Goal: Contribute content: Contribute content

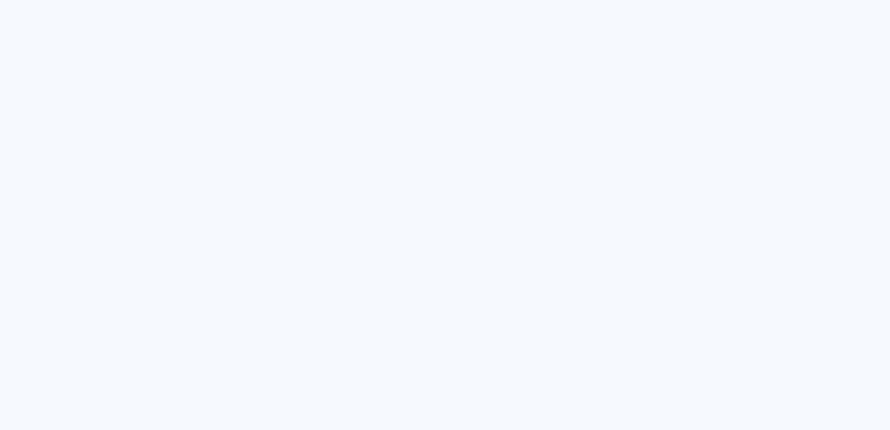
click at [357, 102] on neon-animated-pages "Prosite Website + Landing pages Proof Sistema de seleção e venda de fotos Desig…" at bounding box center [445, 215] width 890 height 430
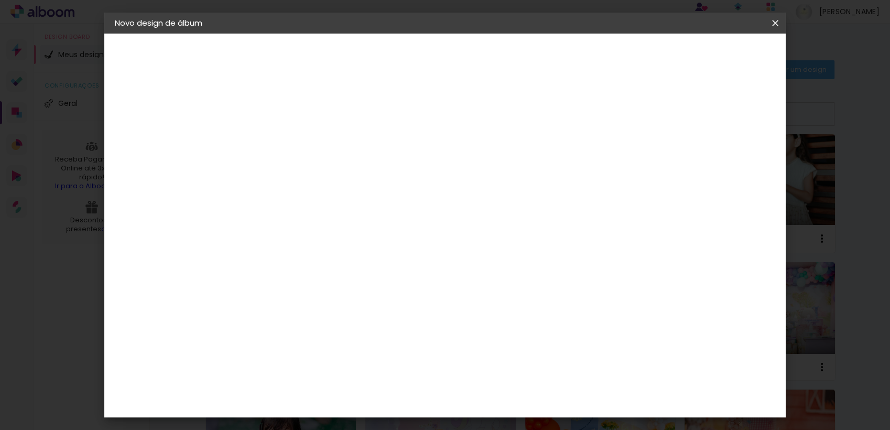
click at [358, 296] on paper-item "Conceitual Álbuns" at bounding box center [312, 309] width 113 height 27
click at [482, 49] on paper-button "Avançar" at bounding box center [456, 56] width 51 height 18
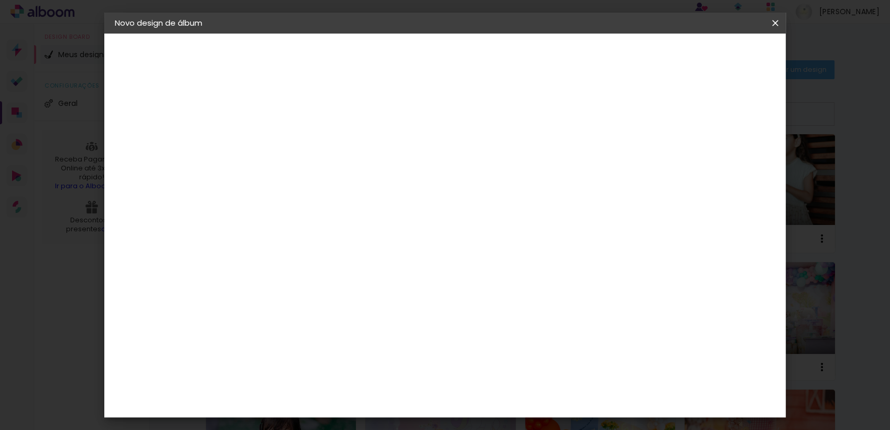
click at [457, 47] on paper-button "Avançar" at bounding box center [431, 56] width 51 height 18
click at [709, 57] on span "Iniciar design" at bounding box center [685, 55] width 48 height 7
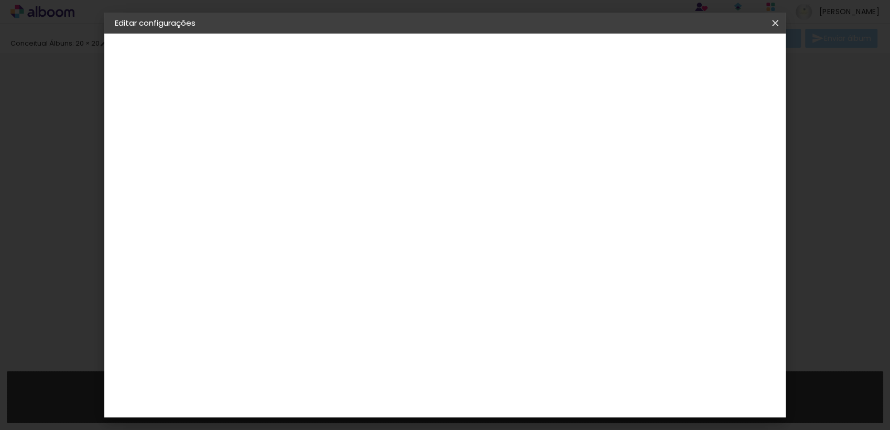
click at [776, 27] on iron-icon at bounding box center [775, 23] width 13 height 10
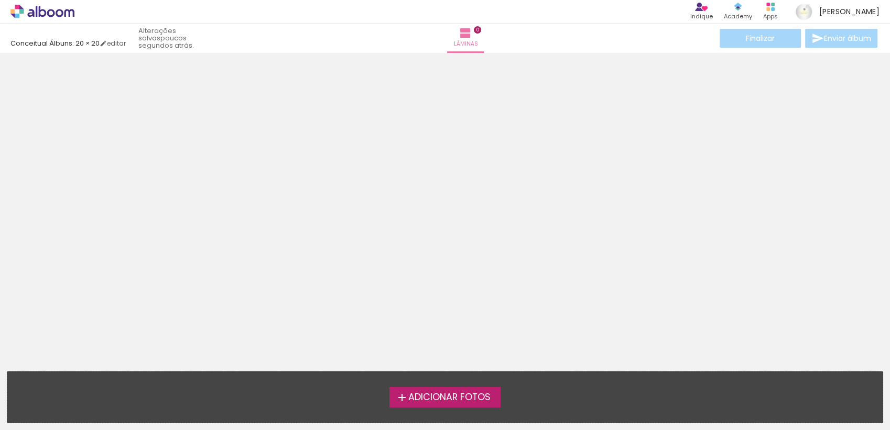
click at [449, 393] on span "Adicionar Fotos" at bounding box center [450, 397] width 82 height 9
click at [0, 0] on input "file" at bounding box center [0, 0] width 0 height 0
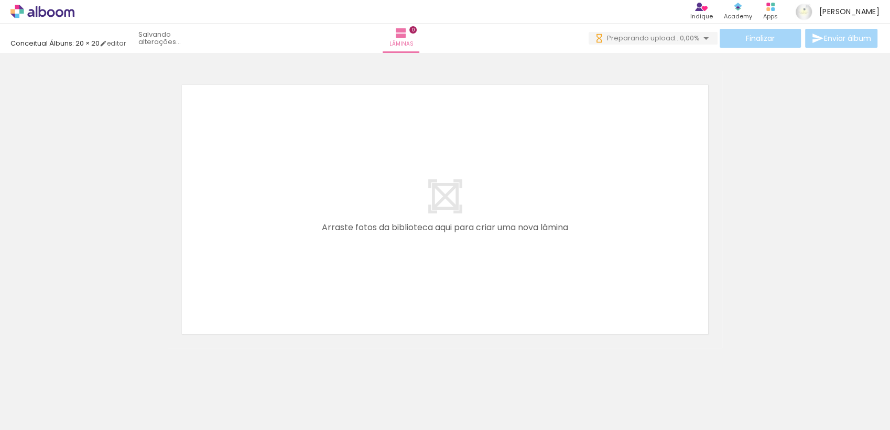
click at [29, 396] on input "Todas as fotos" at bounding box center [29, 398] width 40 height 9
click at [0, 0] on slot "Não utilizadas" at bounding box center [0, 0] width 0 height 0
type input "Não utilizadas"
click at [336, 179] on quentale-layouter at bounding box center [445, 209] width 555 height 277
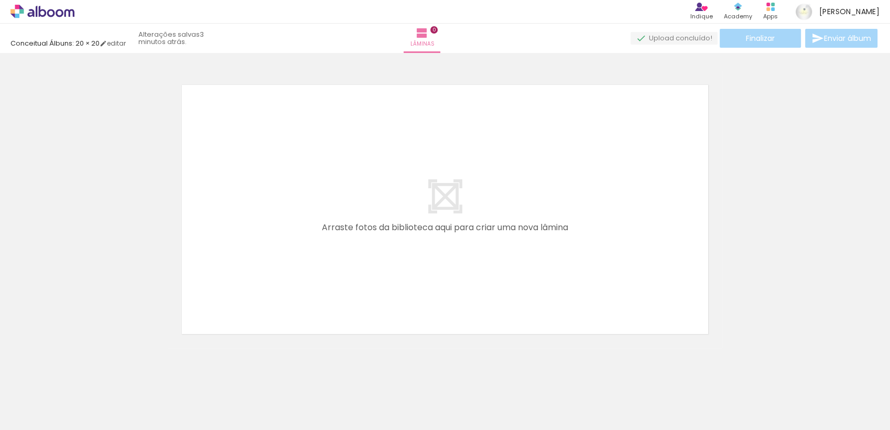
scroll to position [0, 1236]
drag, startPoint x: 586, startPoint y: 386, endPoint x: 535, endPoint y: 228, distance: 166.3
click at [535, 228] on quentale-workspace at bounding box center [445, 215] width 890 height 430
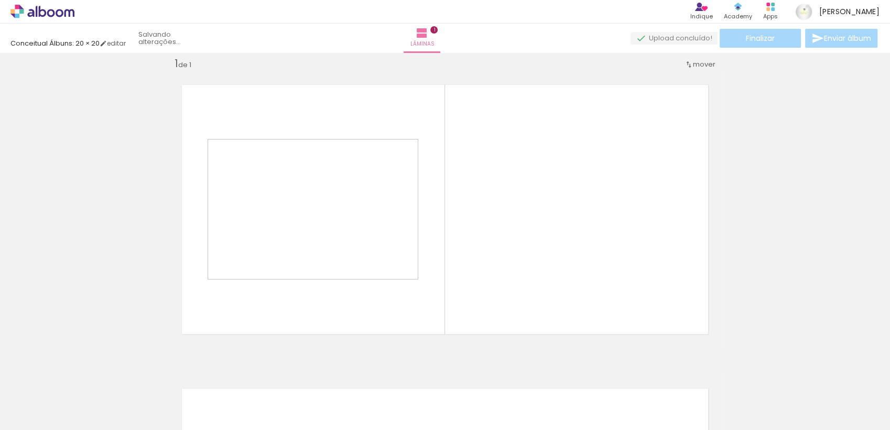
scroll to position [13, 0]
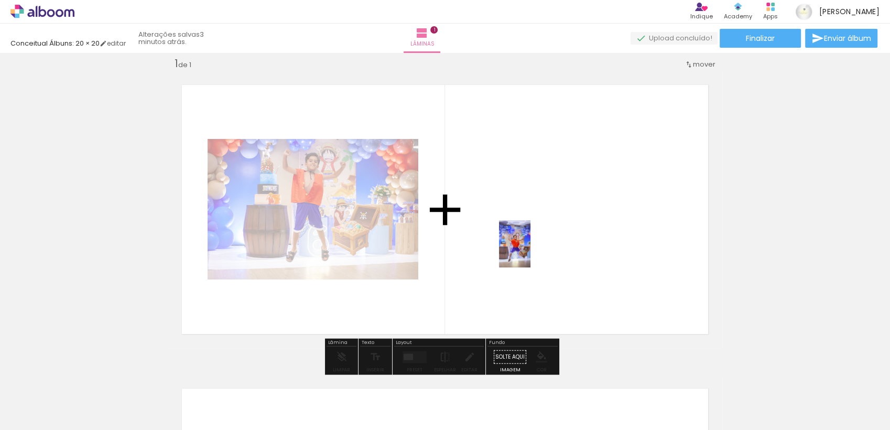
drag, startPoint x: 517, startPoint y: 409, endPoint x: 531, endPoint y: 252, distance: 157.4
click at [531, 252] on quentale-workspace at bounding box center [445, 215] width 890 height 430
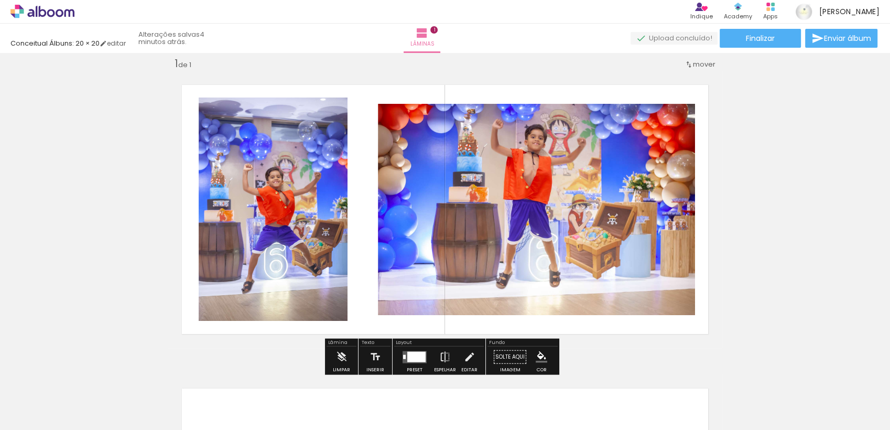
click at [168, 224] on quentale-layouter at bounding box center [445, 209] width 555 height 277
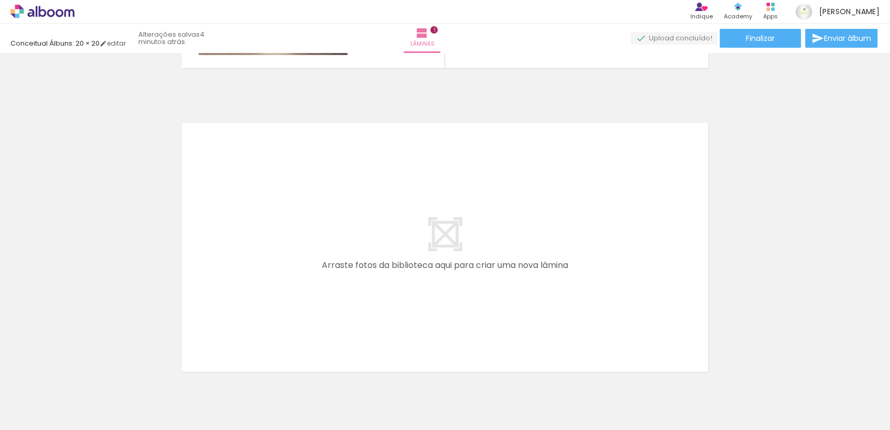
scroll to position [0, 551]
drag, startPoint x: 374, startPoint y: 400, endPoint x: 338, endPoint y: 271, distance: 134.0
click at [338, 271] on quentale-workspace at bounding box center [445, 215] width 890 height 430
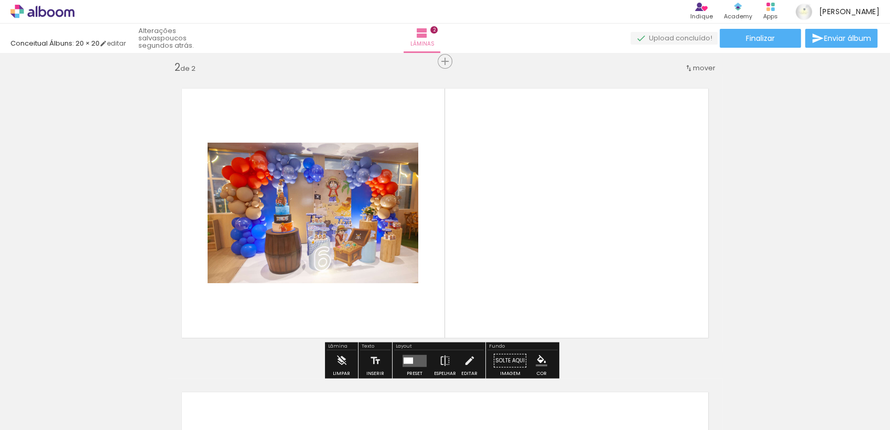
scroll to position [317, 0]
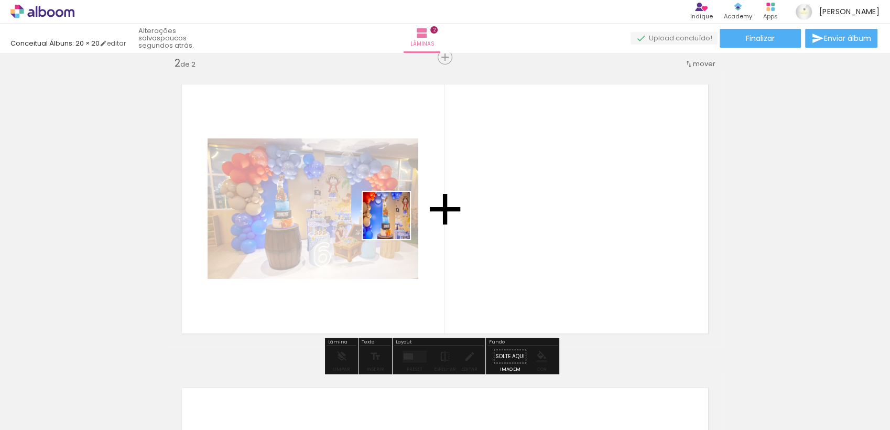
drag, startPoint x: 308, startPoint y: 399, endPoint x: 396, endPoint y: 223, distance: 196.8
click at [396, 223] on quentale-workspace at bounding box center [445, 215] width 890 height 430
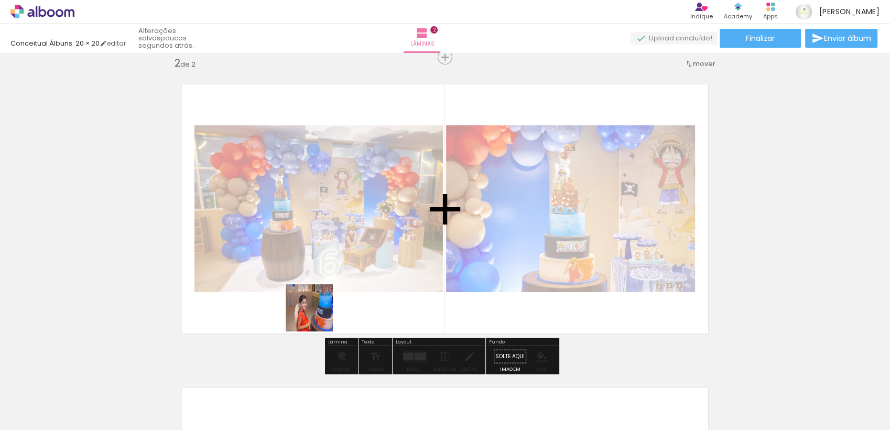
drag, startPoint x: 310, startPoint y: 392, endPoint x: 317, endPoint y: 300, distance: 91.5
click at [317, 300] on quentale-workspace at bounding box center [445, 215] width 890 height 430
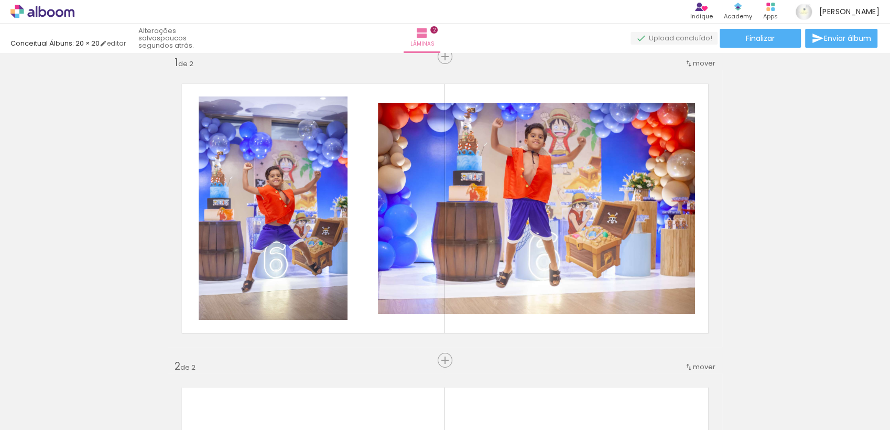
scroll to position [13, 0]
drag, startPoint x: 478, startPoint y: 415, endPoint x: 460, endPoint y: 292, distance: 124.6
click at [462, 293] on quentale-workspace at bounding box center [445, 215] width 890 height 430
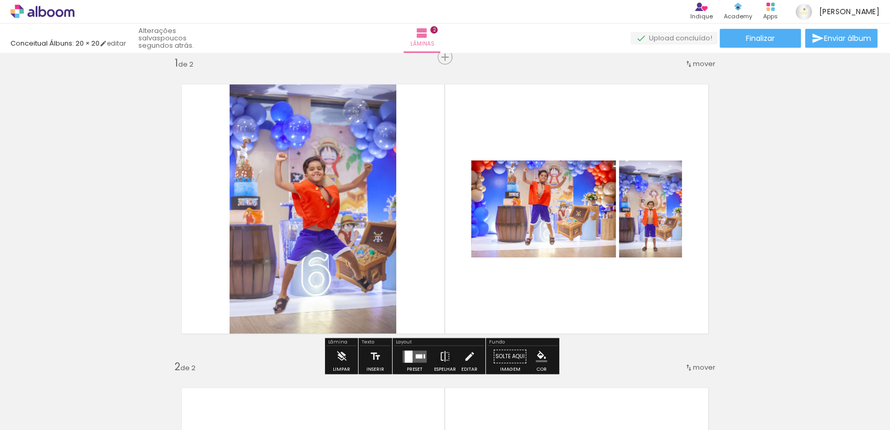
drag, startPoint x: 482, startPoint y: 394, endPoint x: 477, endPoint y: 240, distance: 154.3
click at [477, 245] on quentale-workspace at bounding box center [445, 215] width 890 height 430
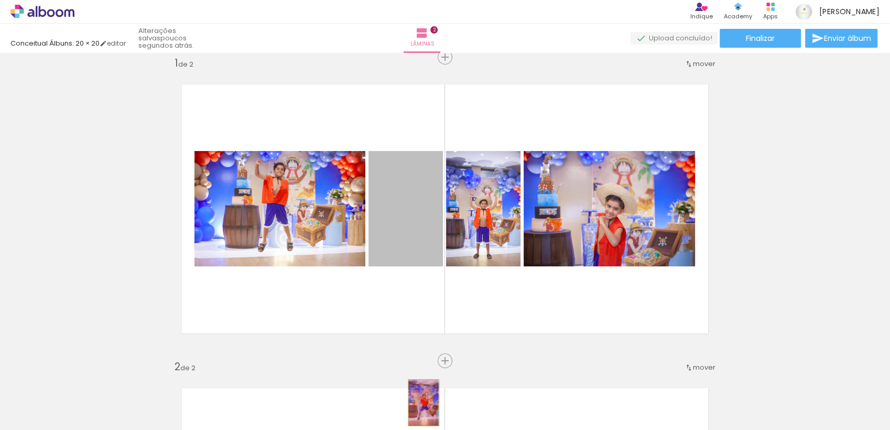
drag, startPoint x: 401, startPoint y: 225, endPoint x: 419, endPoint y: 402, distance: 178.2
click at [419, 402] on quentale-workspace at bounding box center [445, 215] width 890 height 430
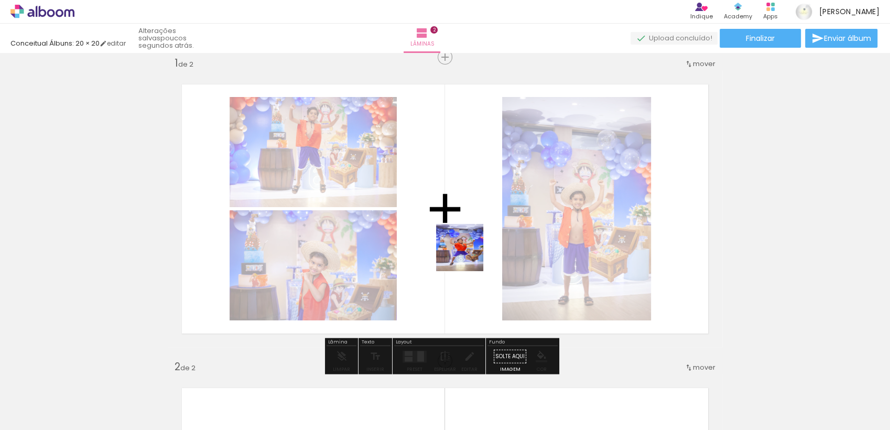
drag, startPoint x: 453, startPoint y: 397, endPoint x: 467, endPoint y: 250, distance: 148.6
click at [467, 250] on quentale-workspace at bounding box center [445, 215] width 890 height 430
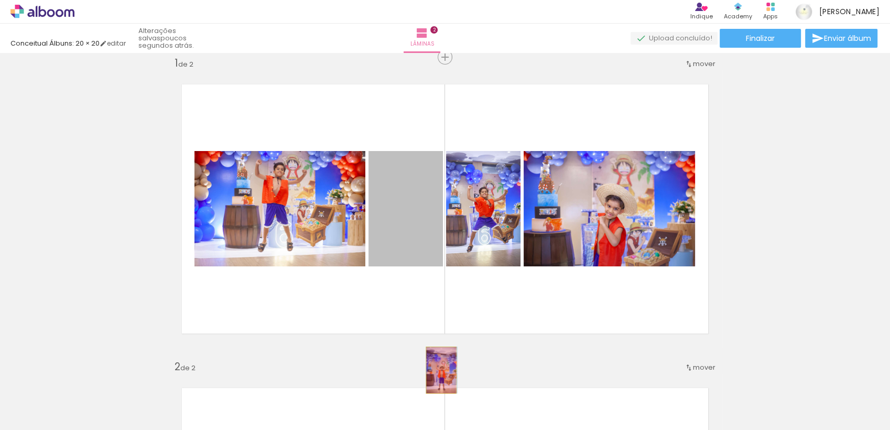
drag, startPoint x: 411, startPoint y: 229, endPoint x: 437, endPoint y: 370, distance: 143.4
click at [437, 370] on quentale-workspace at bounding box center [445, 215] width 890 height 430
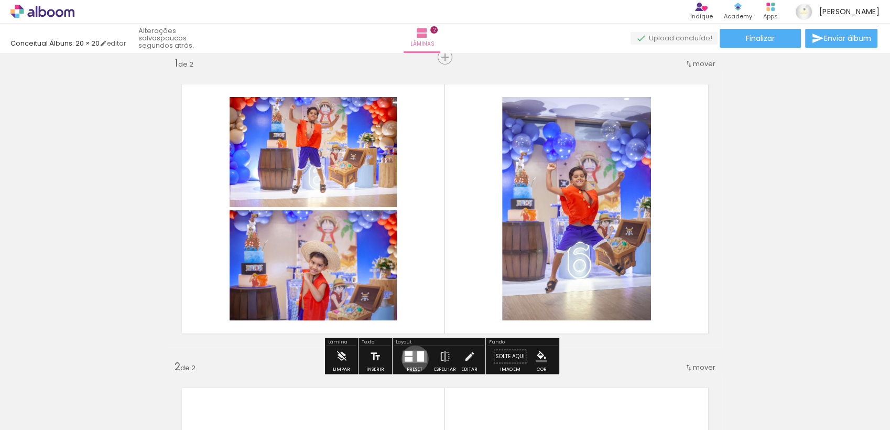
click at [413, 358] on quentale-layouter at bounding box center [415, 356] width 24 height 12
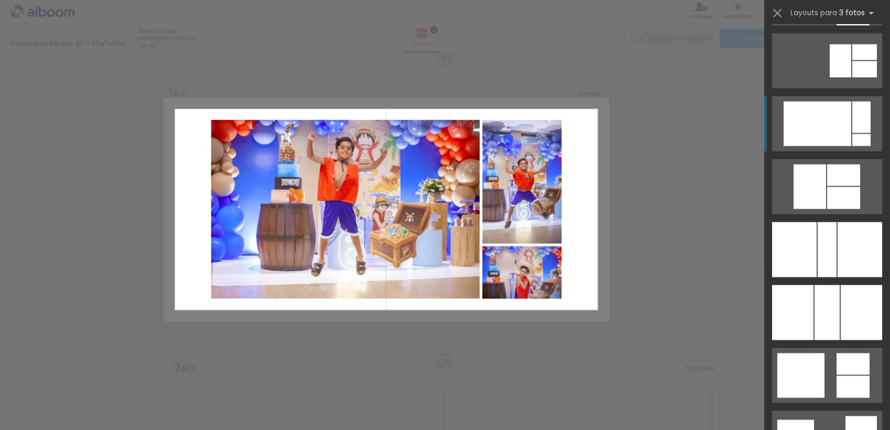
scroll to position [1573, 0]
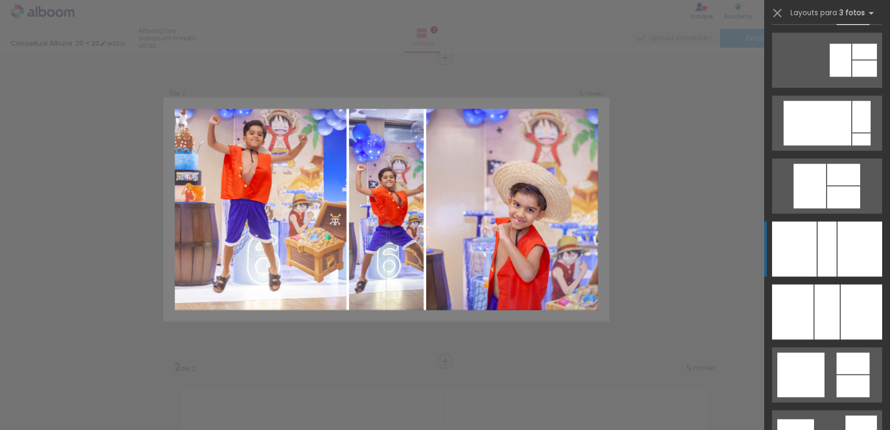
click at [830, 234] on div at bounding box center [827, 248] width 19 height 55
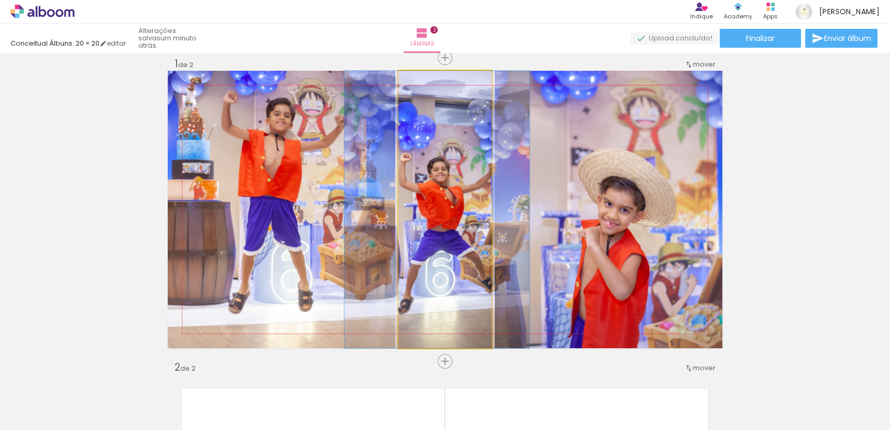
drag, startPoint x: 441, startPoint y: 259, endPoint x: 433, endPoint y: 259, distance: 7.9
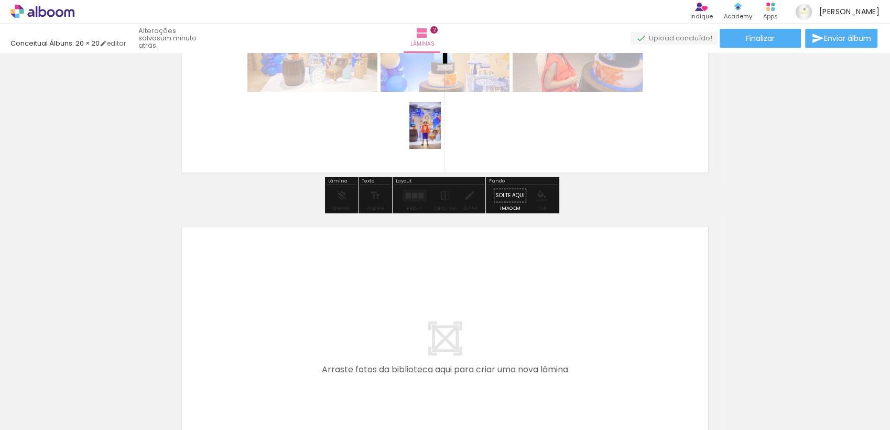
drag, startPoint x: 481, startPoint y: 395, endPoint x: 441, endPoint y: 135, distance: 263.8
click at [441, 133] on quentale-workspace at bounding box center [445, 215] width 890 height 430
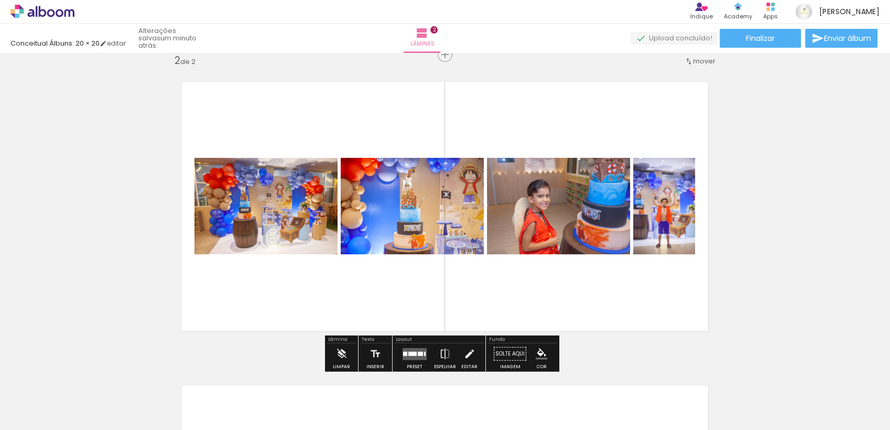
click at [414, 338] on div "Layout Preset Espelhar Editar" at bounding box center [439, 354] width 93 height 36
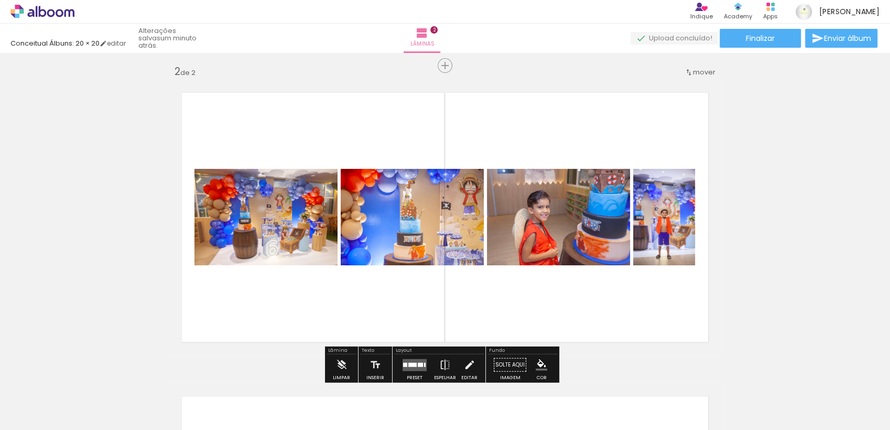
click at [415, 350] on div "Layout" at bounding box center [439, 351] width 90 height 6
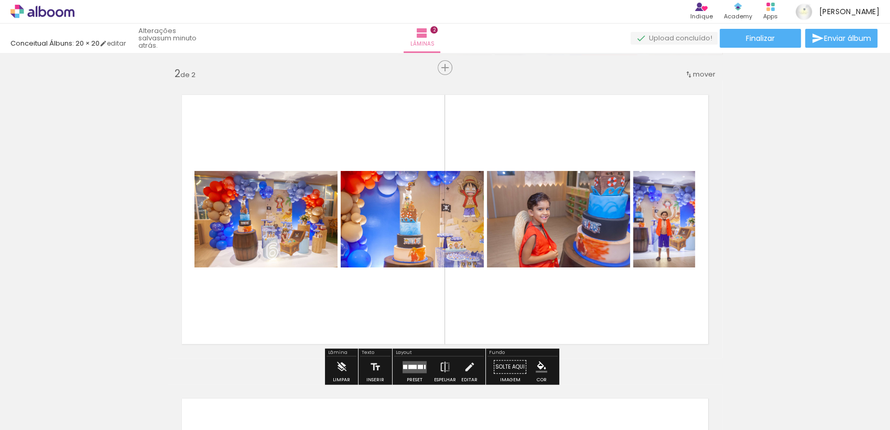
click at [415, 354] on div "Layout" at bounding box center [439, 353] width 90 height 6
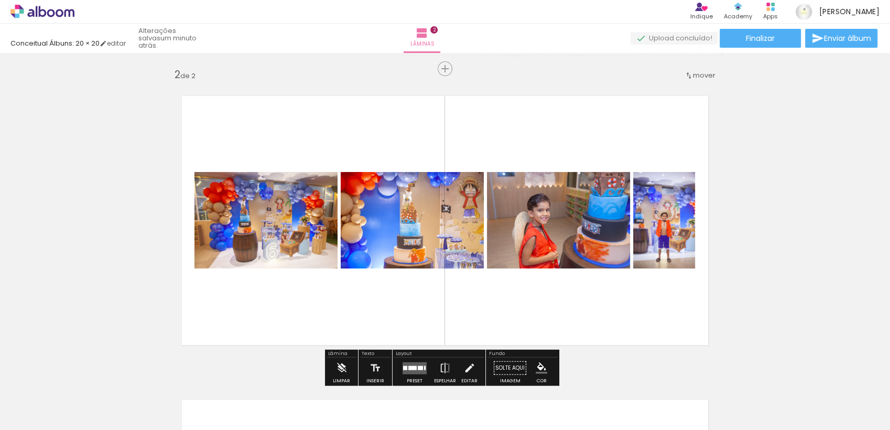
click at [415, 360] on div at bounding box center [415, 368] width 28 height 21
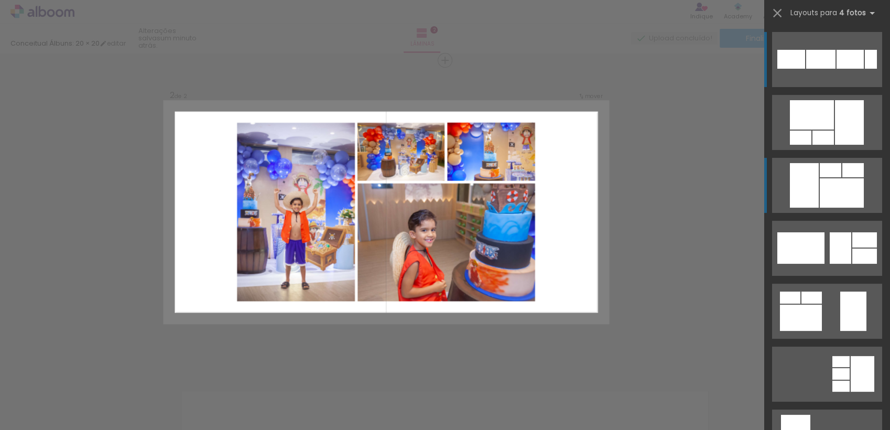
scroll to position [317, 0]
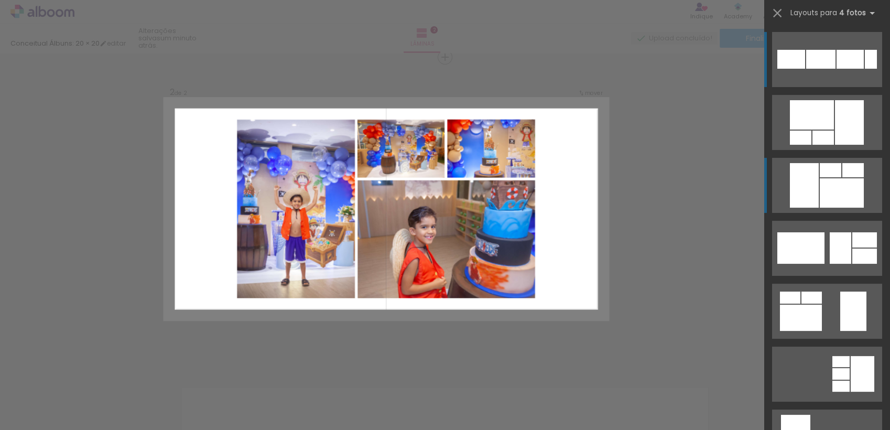
click at [813, 150] on quentale-layouter at bounding box center [827, 122] width 110 height 55
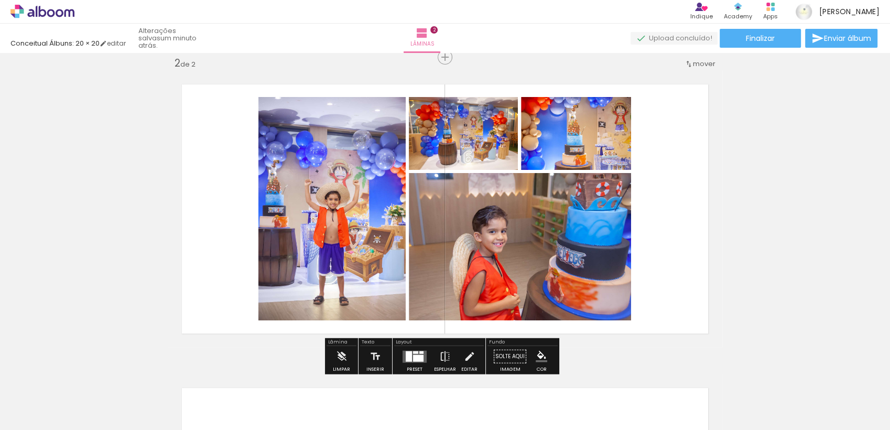
click at [416, 353] on quentale-layouter at bounding box center [415, 356] width 24 height 12
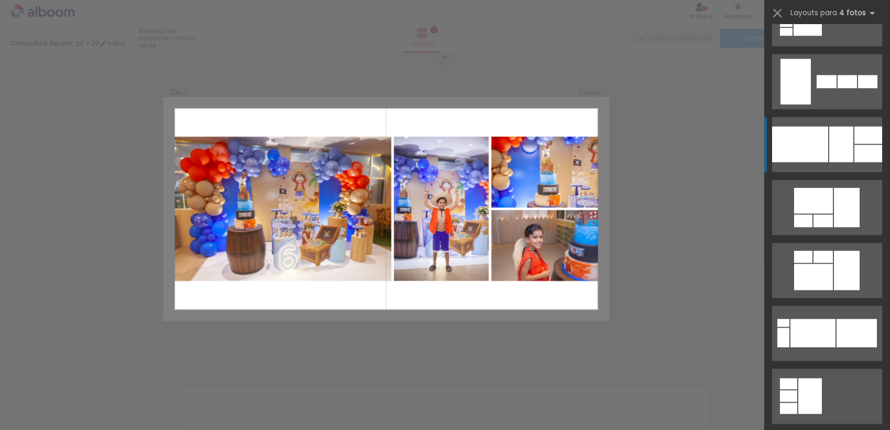
click at [816, 145] on div at bounding box center [800, 144] width 56 height 36
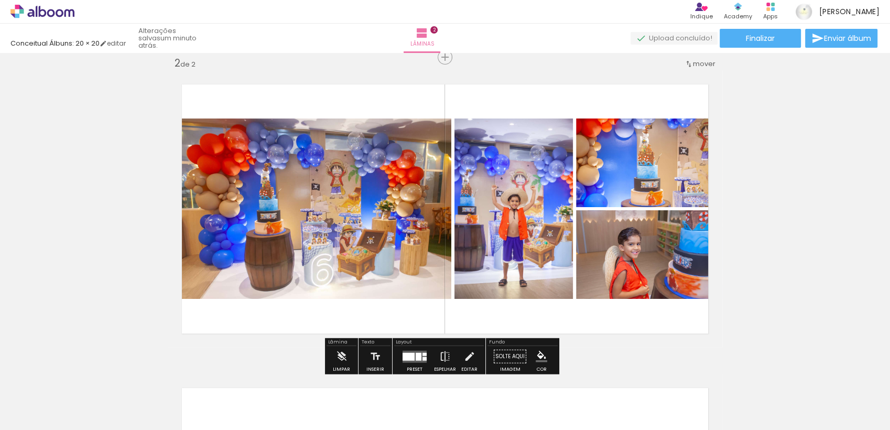
scroll to position [921, 0]
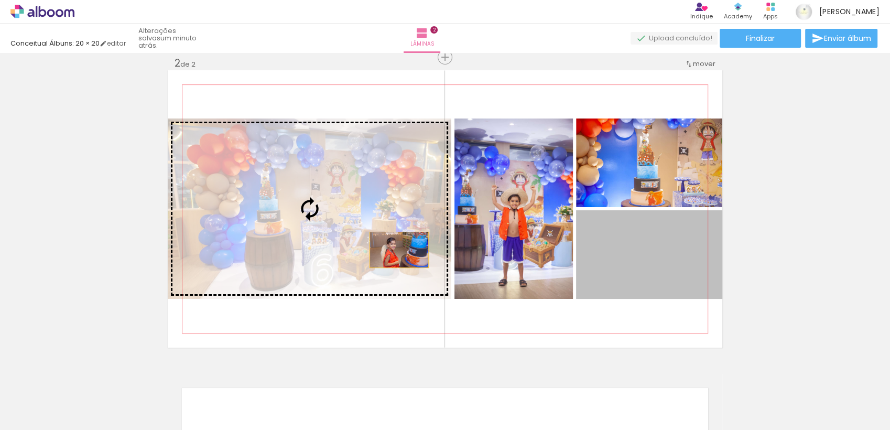
drag, startPoint x: 650, startPoint y: 270, endPoint x: 348, endPoint y: 250, distance: 302.2
click at [0, 0] on slot at bounding box center [0, 0] width 0 height 0
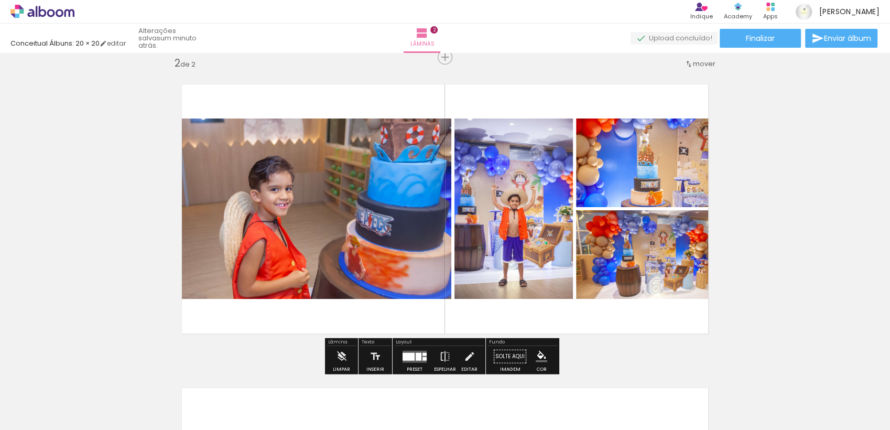
click at [751, 240] on div "Inserir lâmina 1 de 2 Inserir lâmina 2 de 2" at bounding box center [445, 195] width 890 height 911
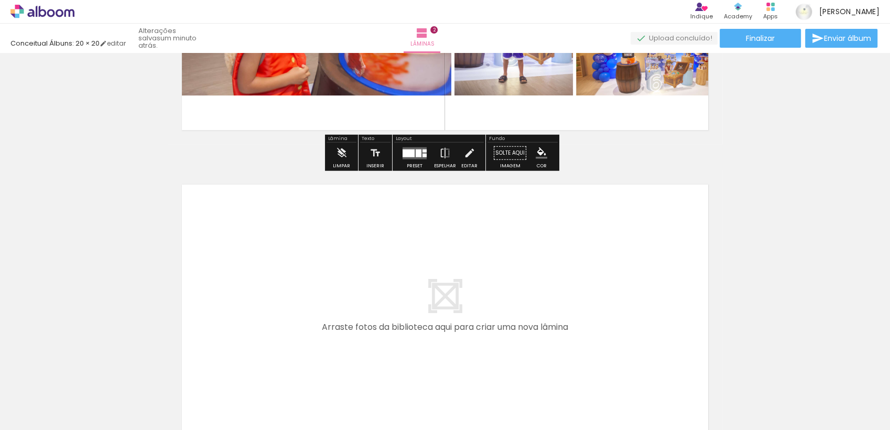
scroll to position [566, 0]
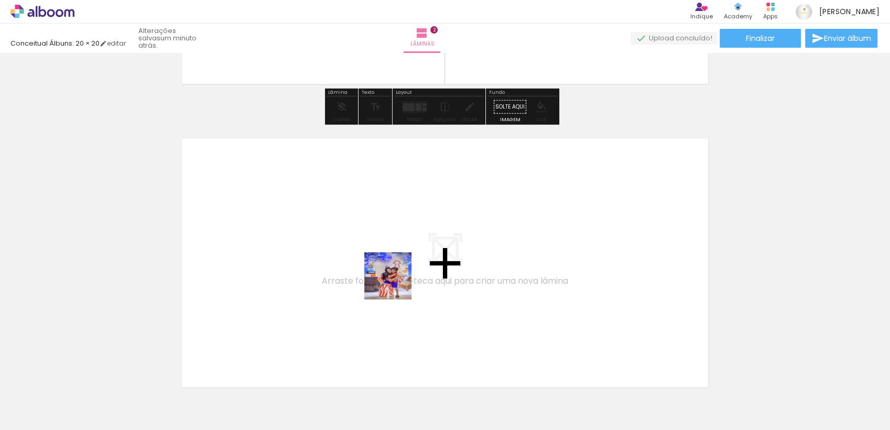
drag, startPoint x: 415, startPoint y: 380, endPoint x: 392, endPoint y: 273, distance: 109.4
click at [392, 273] on quentale-workspace at bounding box center [445, 215] width 890 height 430
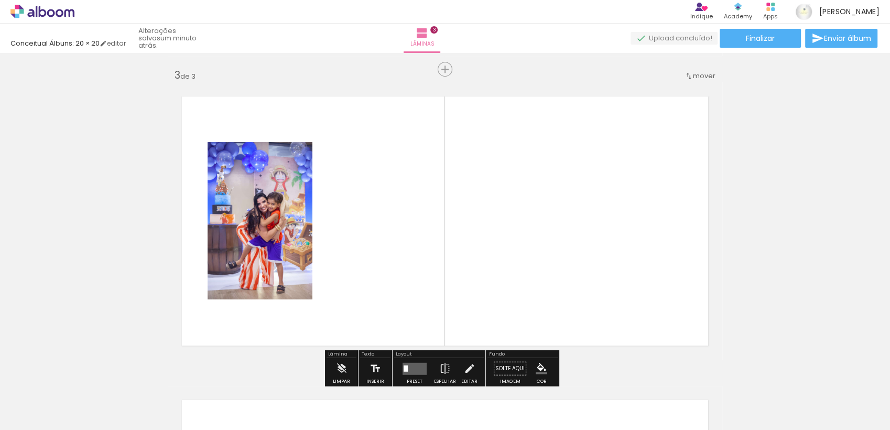
scroll to position [620, 0]
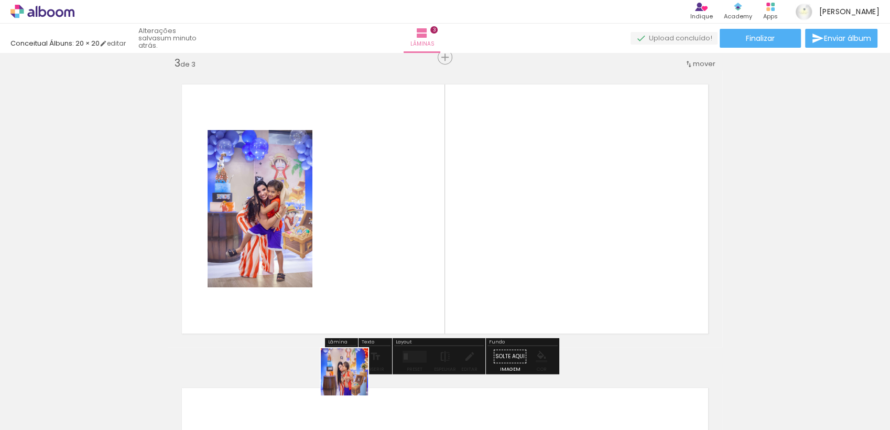
drag, startPoint x: 352, startPoint y: 380, endPoint x: 341, endPoint y: 307, distance: 73.8
click at [350, 259] on quentale-workspace at bounding box center [445, 215] width 890 height 430
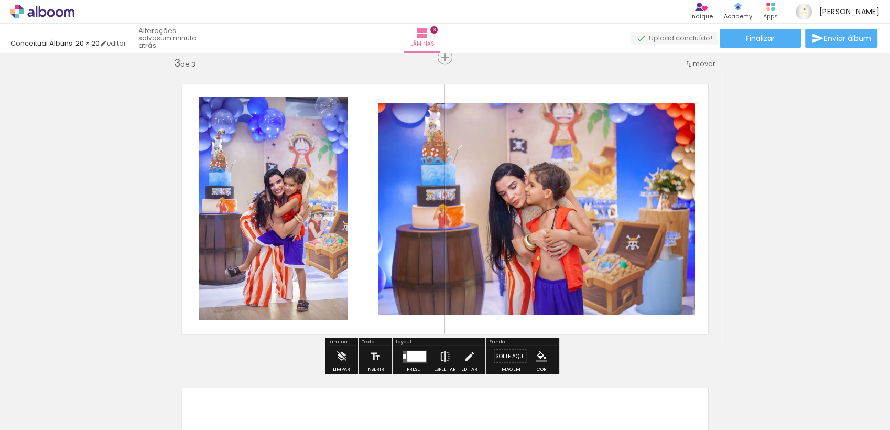
drag, startPoint x: 303, startPoint y: 390, endPoint x: 315, endPoint y: 280, distance: 110.7
click at [323, 245] on quentale-workspace at bounding box center [445, 215] width 890 height 430
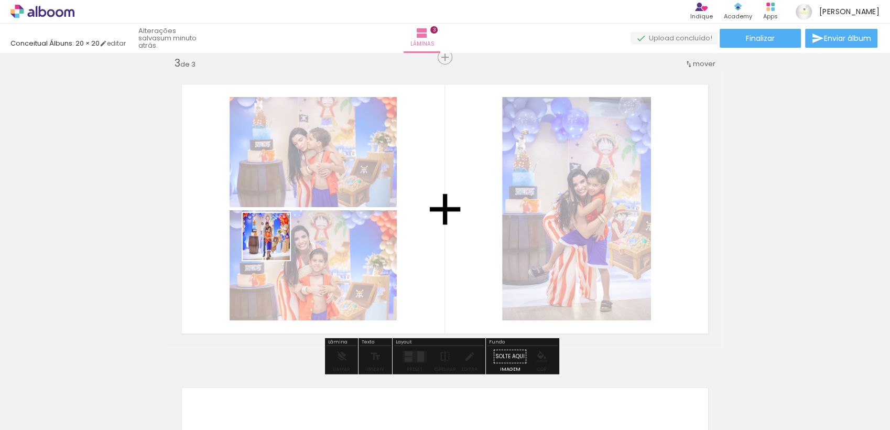
drag, startPoint x: 253, startPoint y: 391, endPoint x: 248, endPoint y: 322, distance: 68.9
click at [274, 238] on quentale-workspace at bounding box center [445, 215] width 890 height 430
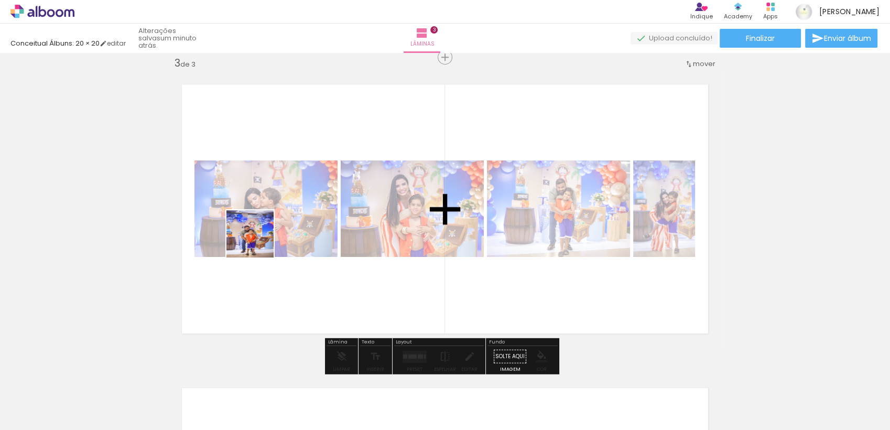
drag, startPoint x: 176, startPoint y: 396, endPoint x: 280, endPoint y: 279, distance: 156.4
click at [259, 241] on quentale-workspace at bounding box center [445, 215] width 890 height 430
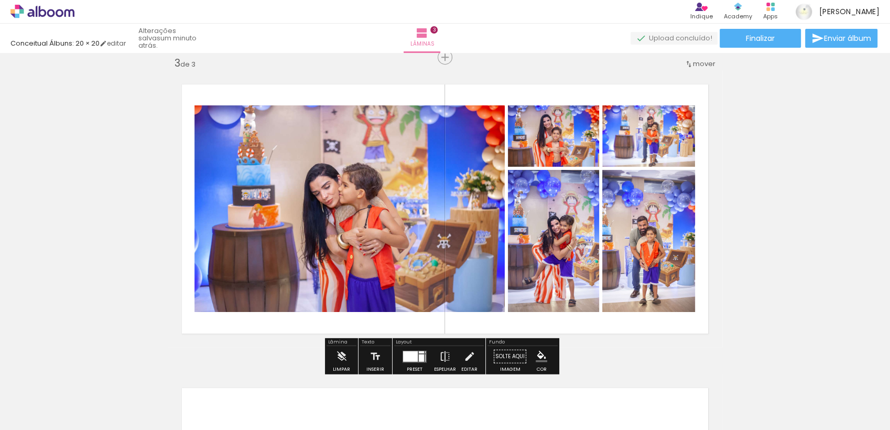
click at [416, 349] on div at bounding box center [415, 356] width 28 height 21
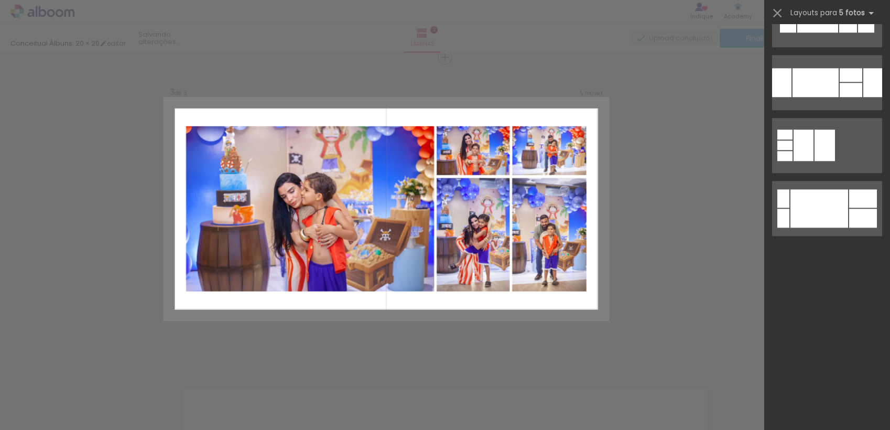
scroll to position [0, 0]
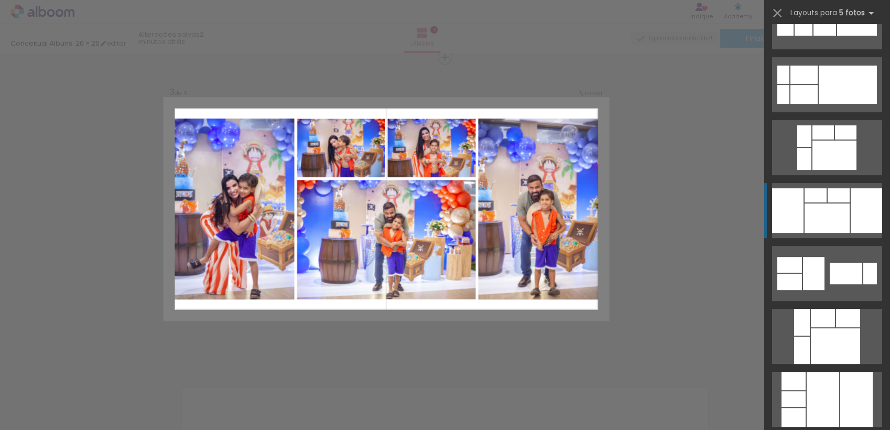
click at [814, 36] on div at bounding box center [825, 29] width 23 height 14
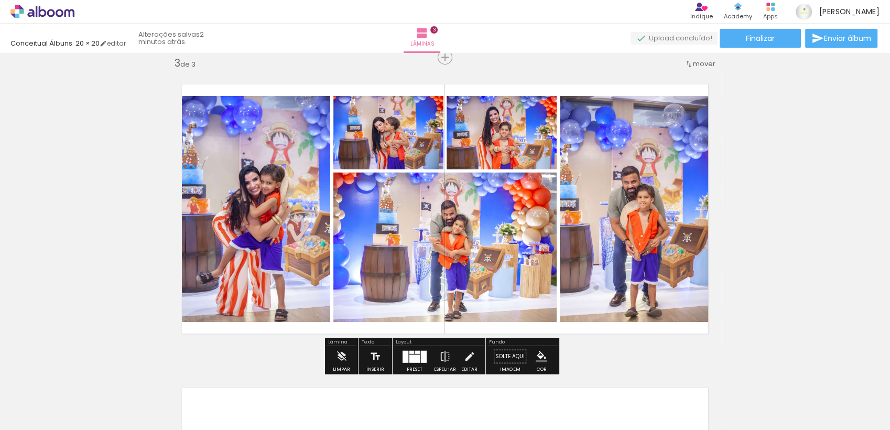
scroll to position [621, 0]
click at [756, 254] on div "Inserir lâmina 1 de 3 Inserir lâmina 2 de 3 Inserir lâmina 3 de 3" at bounding box center [445, 43] width 890 height 1215
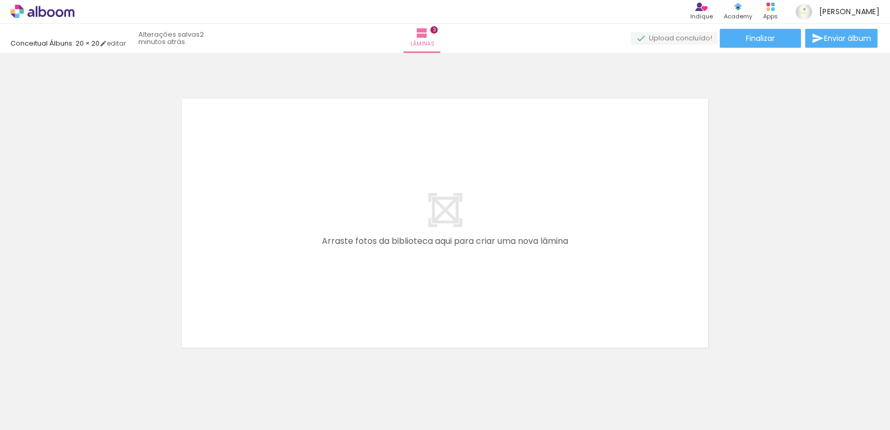
scroll to position [0, 780]
drag, startPoint x: 330, startPoint y: 394, endPoint x: 318, endPoint y: 278, distance: 117.0
click at [318, 278] on quentale-workspace at bounding box center [445, 215] width 890 height 430
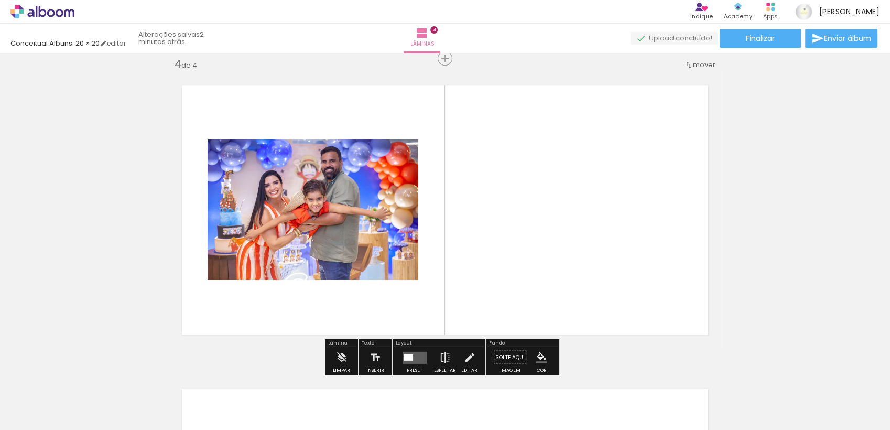
scroll to position [924, 0]
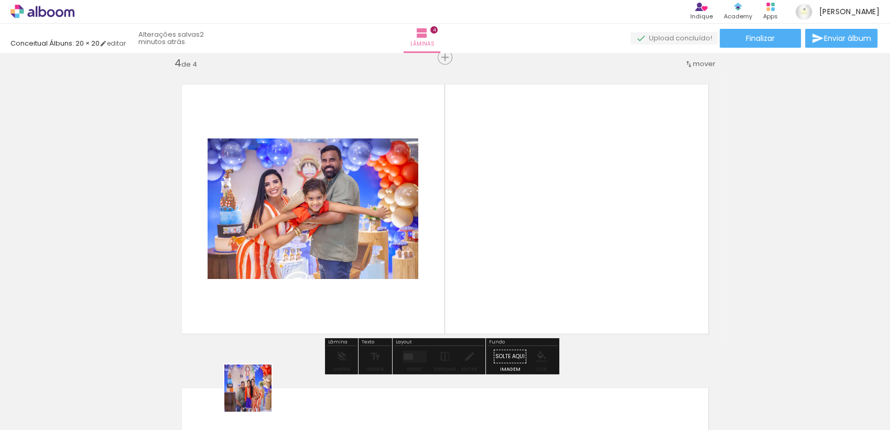
drag, startPoint x: 256, startPoint y: 396, endPoint x: 257, endPoint y: 257, distance: 139.0
click at [264, 247] on quentale-workspace at bounding box center [445, 215] width 890 height 430
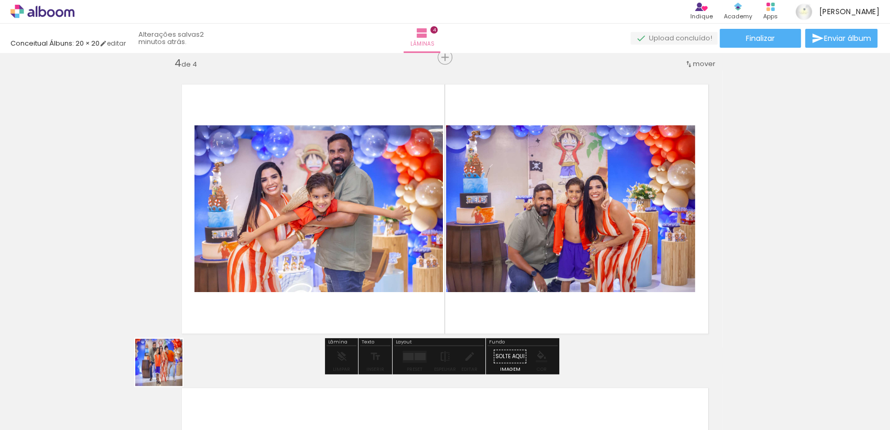
drag, startPoint x: 164, startPoint y: 388, endPoint x: 163, endPoint y: 308, distance: 79.7
click at [190, 268] on quentale-workspace at bounding box center [445, 215] width 890 height 430
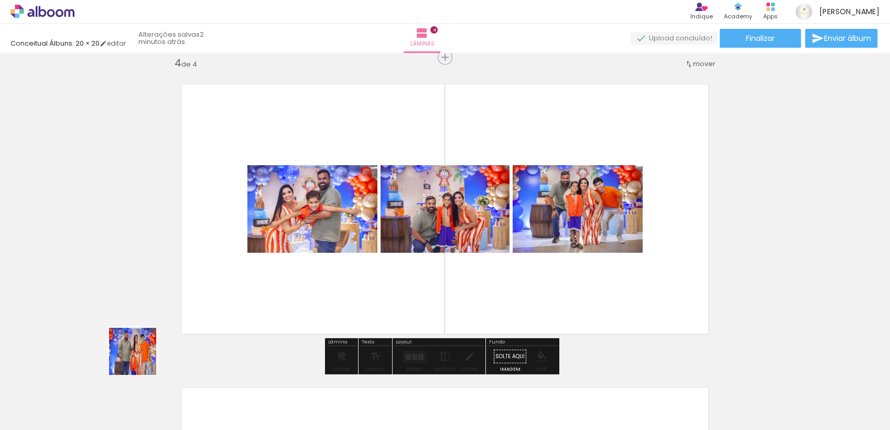
drag, startPoint x: 100, startPoint y: 399, endPoint x: 249, endPoint y: 260, distance: 203.3
click at [231, 276] on quentale-workspace at bounding box center [445, 215] width 890 height 430
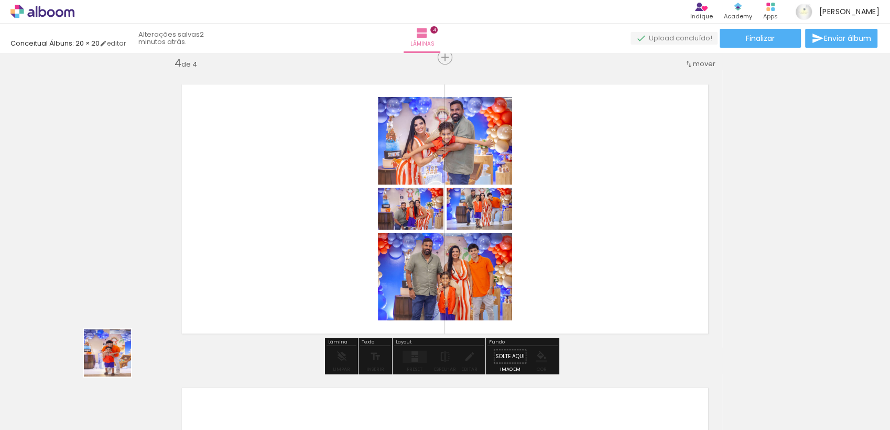
drag, startPoint x: 99, startPoint y: 400, endPoint x: 246, endPoint y: 230, distance: 225.3
click at [246, 230] on quentale-workspace at bounding box center [445, 215] width 890 height 430
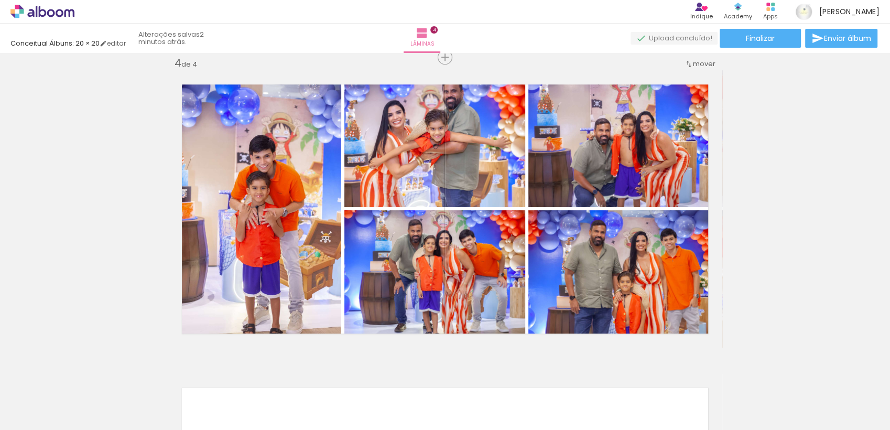
scroll to position [0, 769]
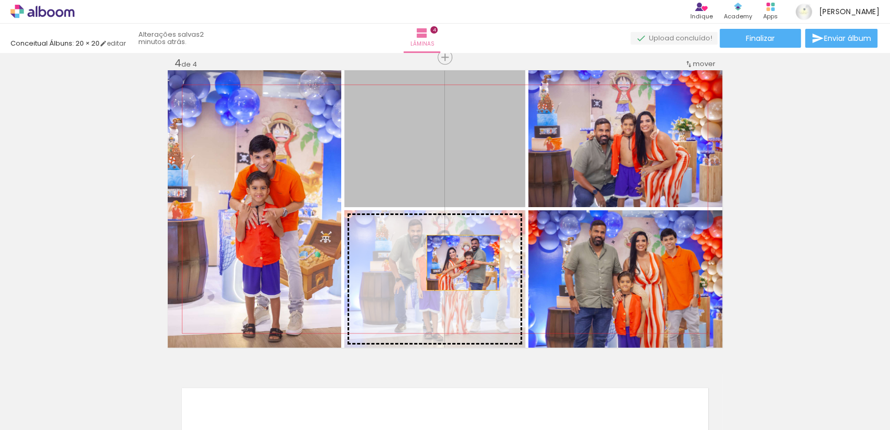
drag, startPoint x: 459, startPoint y: 168, endPoint x: 455, endPoint y: 266, distance: 98.2
click at [0, 0] on slot at bounding box center [0, 0] width 0 height 0
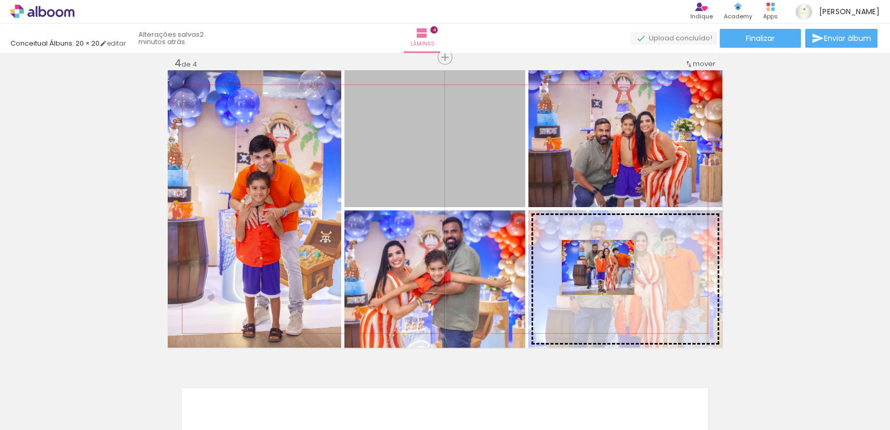
drag, startPoint x: 444, startPoint y: 171, endPoint x: 598, endPoint y: 267, distance: 182.0
click at [0, 0] on slot at bounding box center [0, 0] width 0 height 0
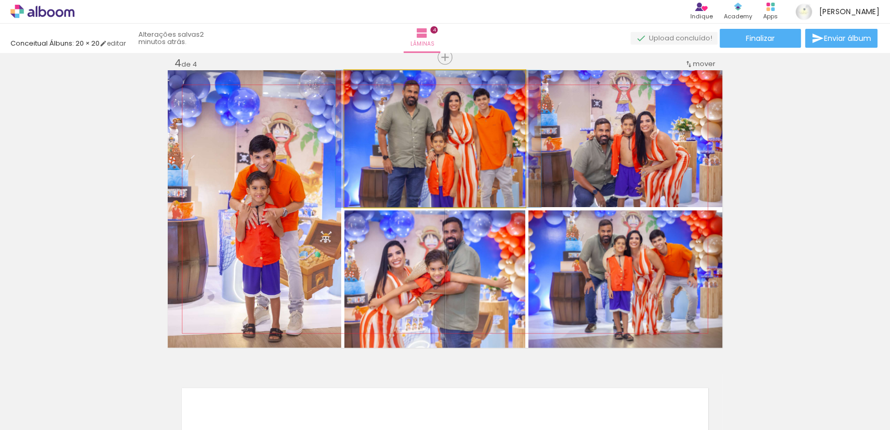
drag, startPoint x: 477, startPoint y: 153, endPoint x: 479, endPoint y: 180, distance: 26.9
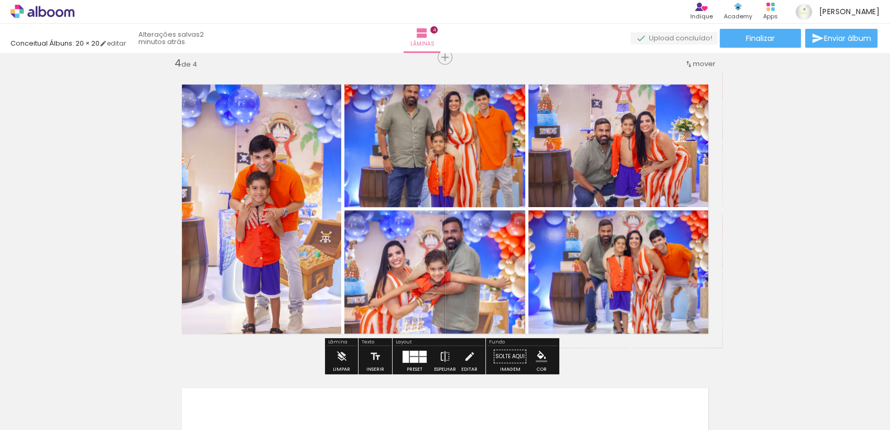
click at [410, 352] on div at bounding box center [414, 352] width 8 height 5
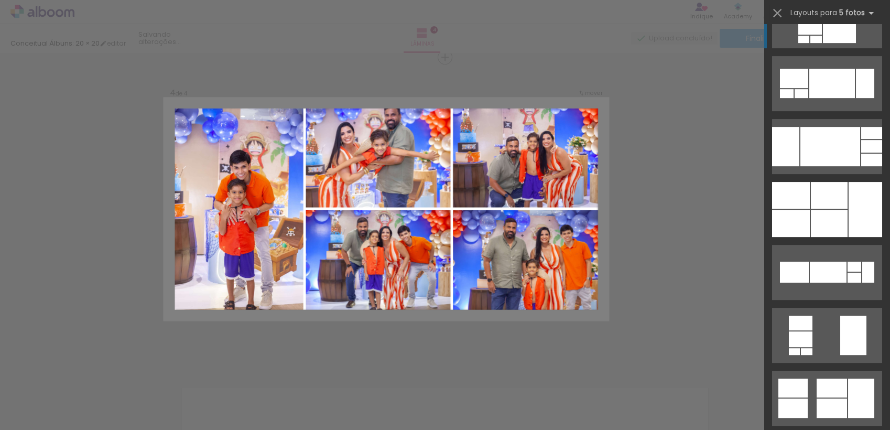
scroll to position [0, 0]
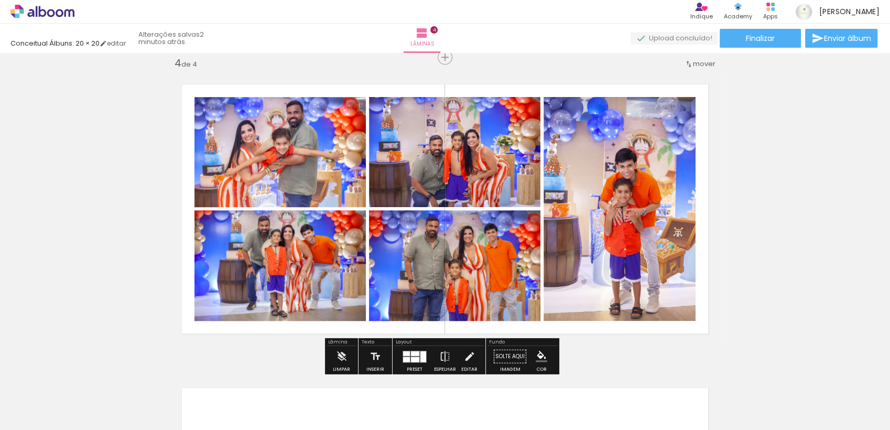
scroll to position [925, 0]
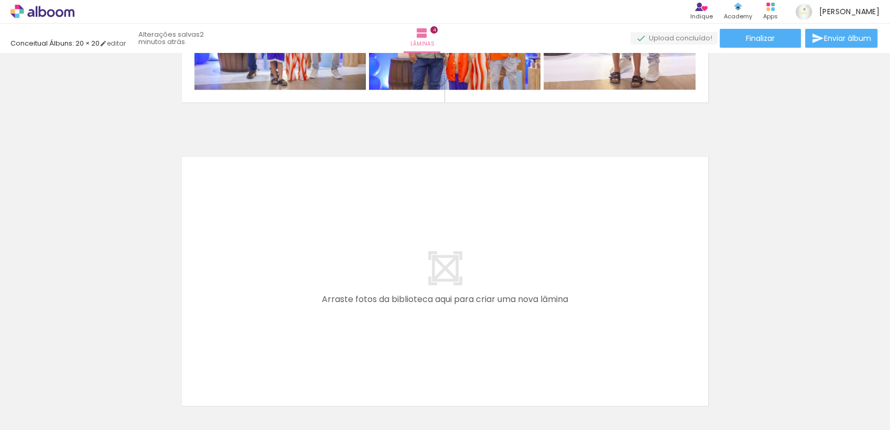
scroll to position [1156, 0]
drag, startPoint x: 99, startPoint y: 393, endPoint x: 162, endPoint y: 303, distance: 109.6
click at [164, 272] on quentale-workspace at bounding box center [445, 215] width 890 height 430
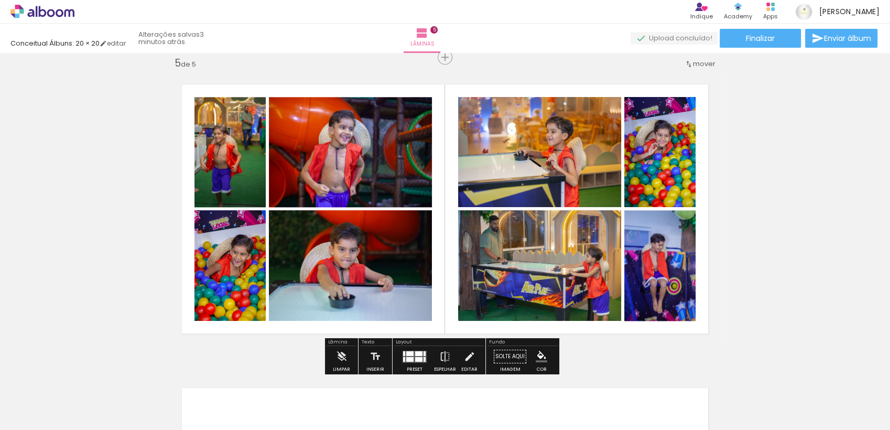
scroll to position [0, 726]
drag, startPoint x: 221, startPoint y: 152, endPoint x: 218, endPoint y: 133, distance: 19.6
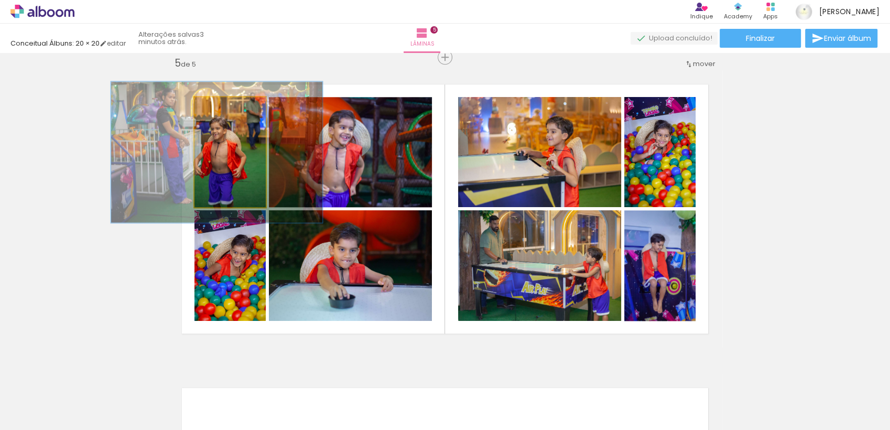
drag, startPoint x: 212, startPoint y: 107, endPoint x: 221, endPoint y: 110, distance: 9.5
type paper-slider "128"
click at [222, 110] on div at bounding box center [226, 107] width 9 height 9
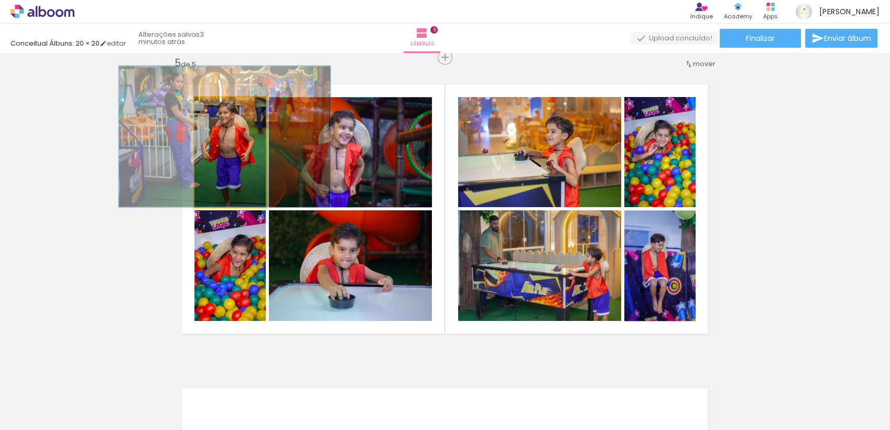
drag, startPoint x: 198, startPoint y: 187, endPoint x: 239, endPoint y: 192, distance: 41.3
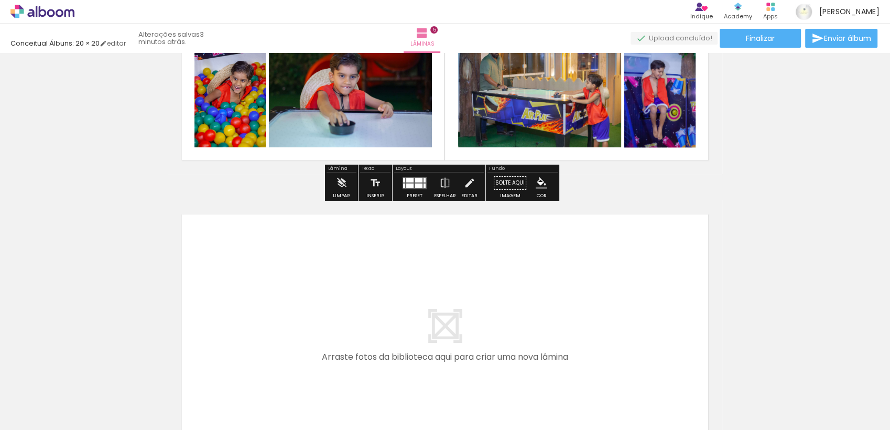
scroll to position [1402, 0]
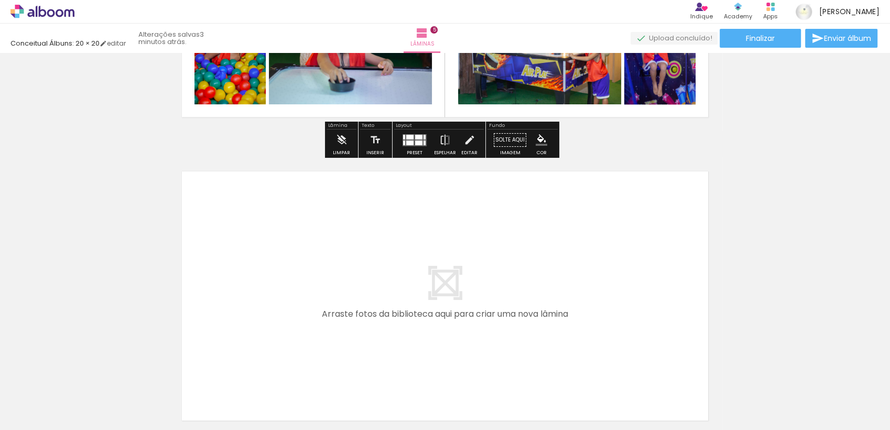
drag, startPoint x: 446, startPoint y: 399, endPoint x: 450, endPoint y: 265, distance: 133.2
click at [450, 265] on quentale-workspace at bounding box center [445, 215] width 890 height 430
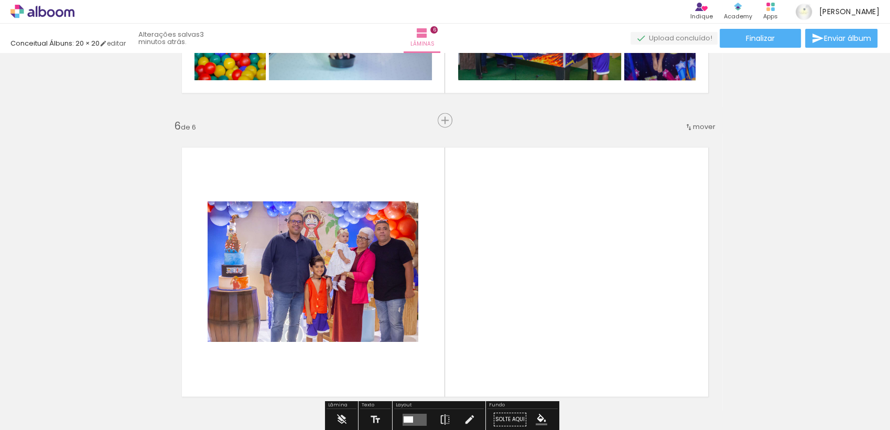
scroll to position [0, 667]
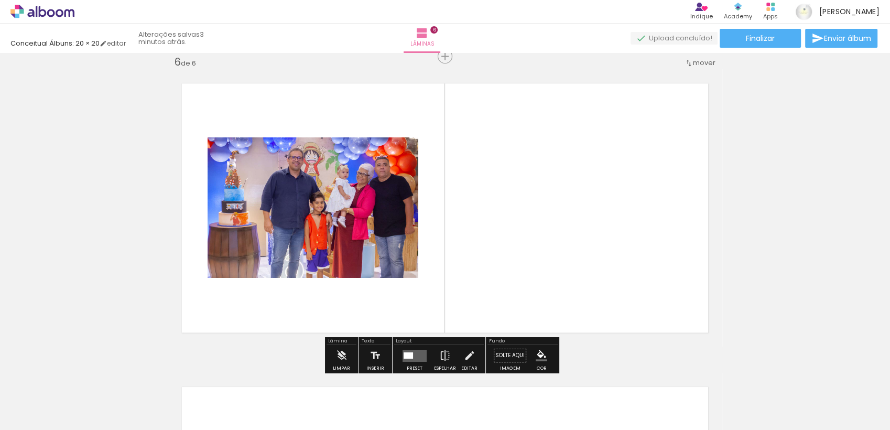
scroll to position [1533, 0]
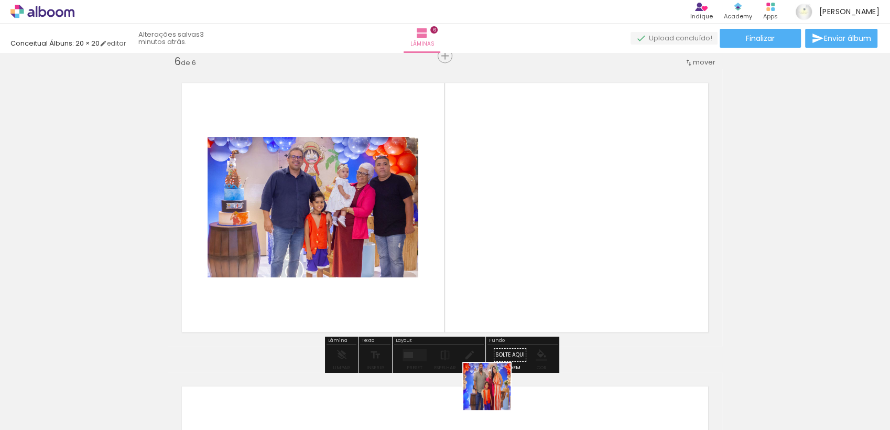
drag, startPoint x: 495, startPoint y: 394, endPoint x: 532, endPoint y: 249, distance: 150.0
click at [532, 249] on quentale-workspace at bounding box center [445, 215] width 890 height 430
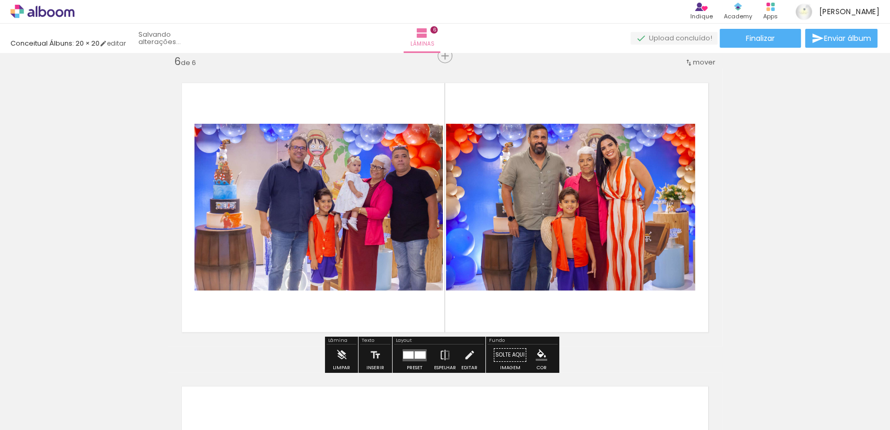
scroll to position [0, 608]
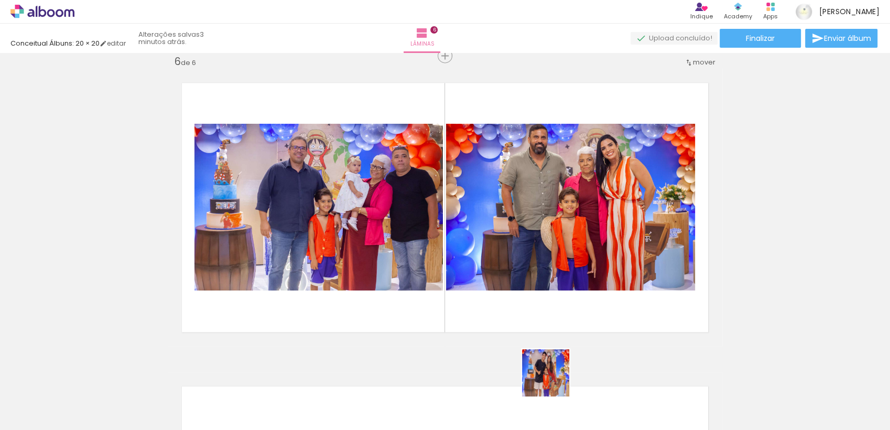
drag, startPoint x: 551, startPoint y: 401, endPoint x: 556, endPoint y: 293, distance: 108.2
click at [564, 273] on quentale-workspace at bounding box center [445, 215] width 890 height 430
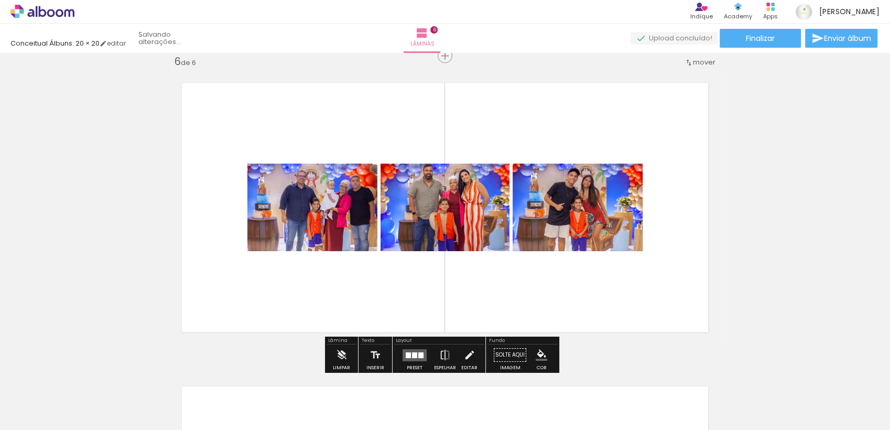
scroll to position [0, 550]
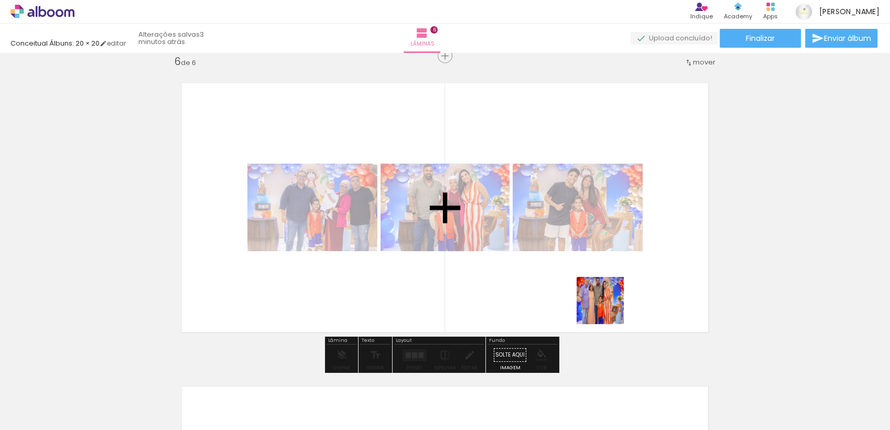
drag, startPoint x: 610, startPoint y: 407, endPoint x: 597, endPoint y: 287, distance: 120.8
click at [600, 266] on quentale-workspace at bounding box center [445, 215] width 890 height 430
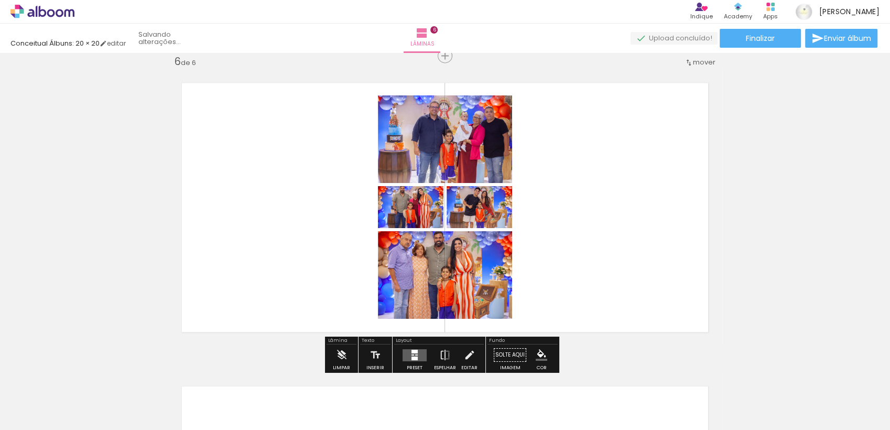
scroll to position [0, 491]
drag, startPoint x: 677, startPoint y: 400, endPoint x: 590, endPoint y: 370, distance: 91.5
click at [644, 278] on quentale-workspace at bounding box center [445, 215] width 890 height 430
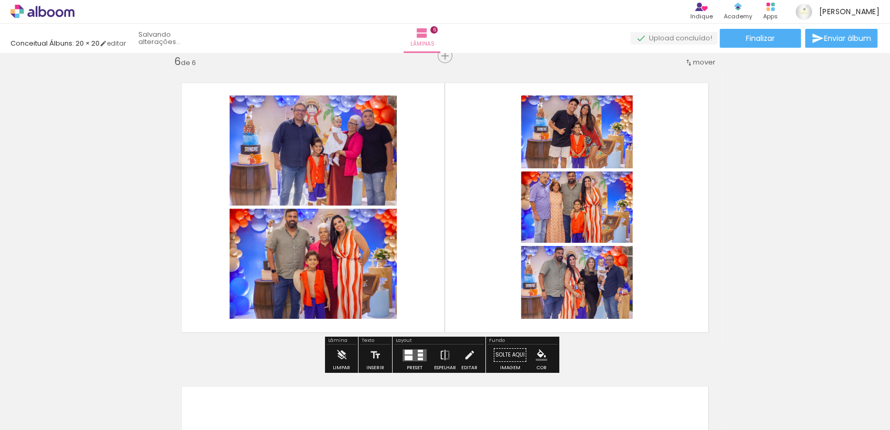
scroll to position [0, 432]
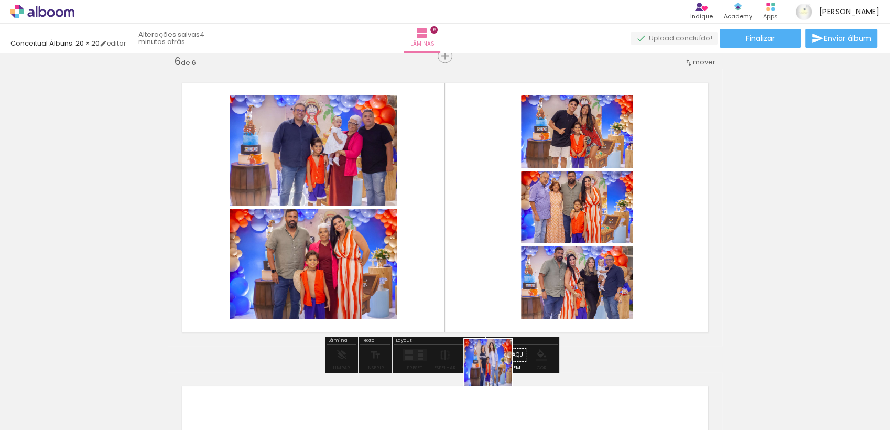
drag, startPoint x: 496, startPoint y: 401, endPoint x: 468, endPoint y: 330, distance: 75.8
click at [500, 237] on quentale-workspace at bounding box center [445, 215] width 890 height 430
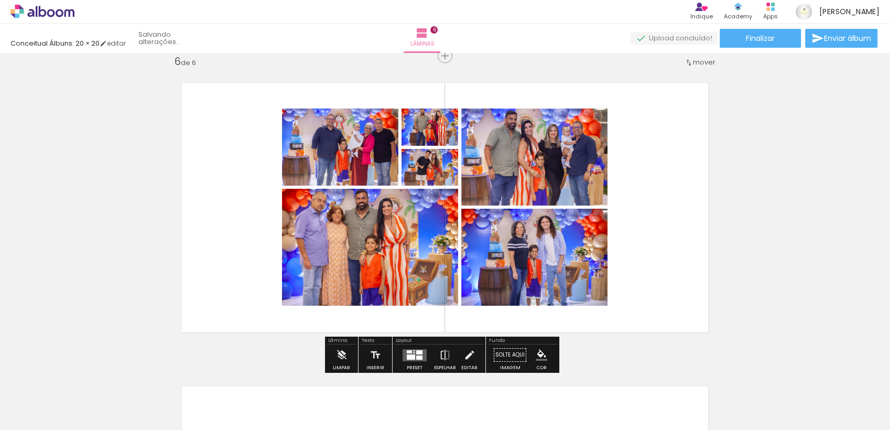
scroll to position [0, 373]
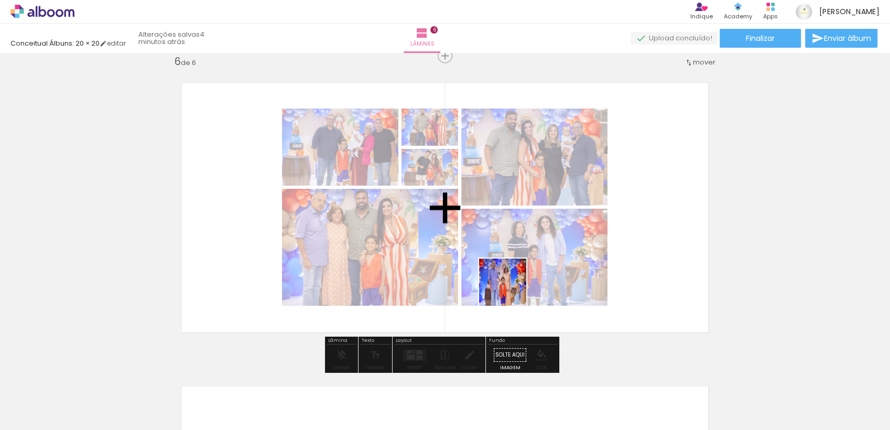
drag, startPoint x: 500, startPoint y: 371, endPoint x: 512, endPoint y: 235, distance: 136.4
click at [512, 235] on quentale-workspace at bounding box center [445, 215] width 890 height 430
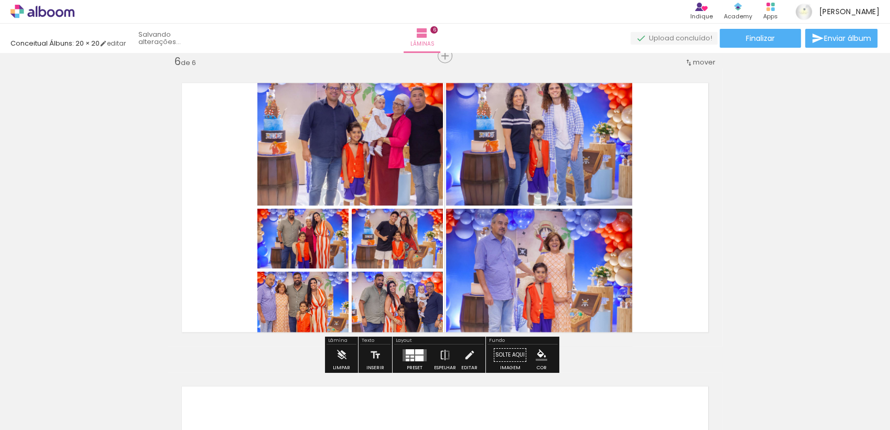
scroll to position [0, 315]
click at [418, 355] on div at bounding box center [419, 358] width 8 height 6
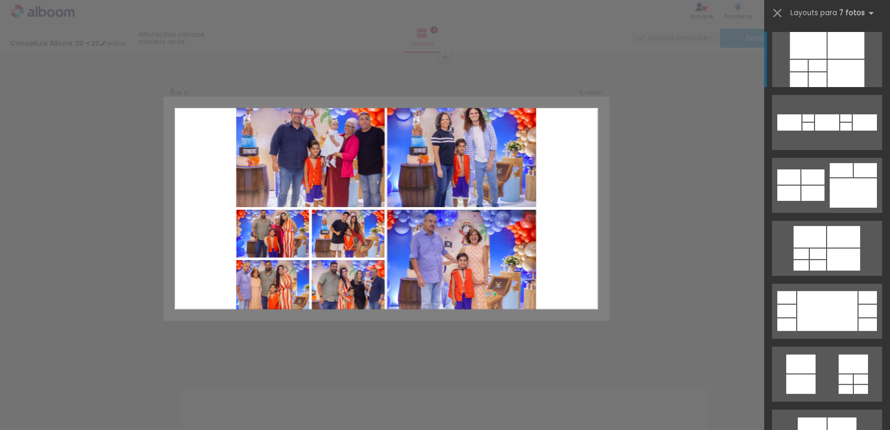
scroll to position [1531, 0]
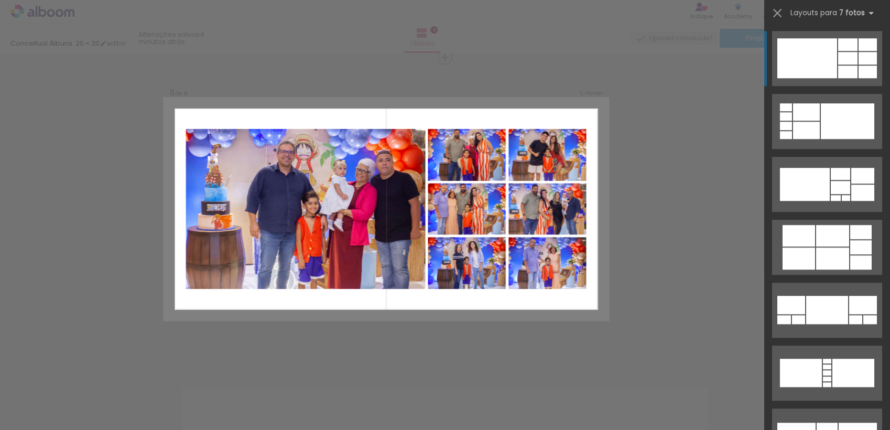
click at [830, 62] on div at bounding box center [808, 58] width 60 height 40
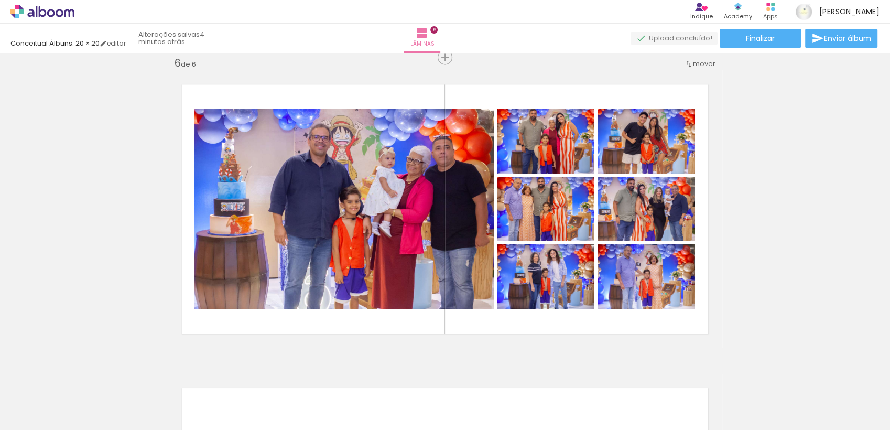
scroll to position [0, 315]
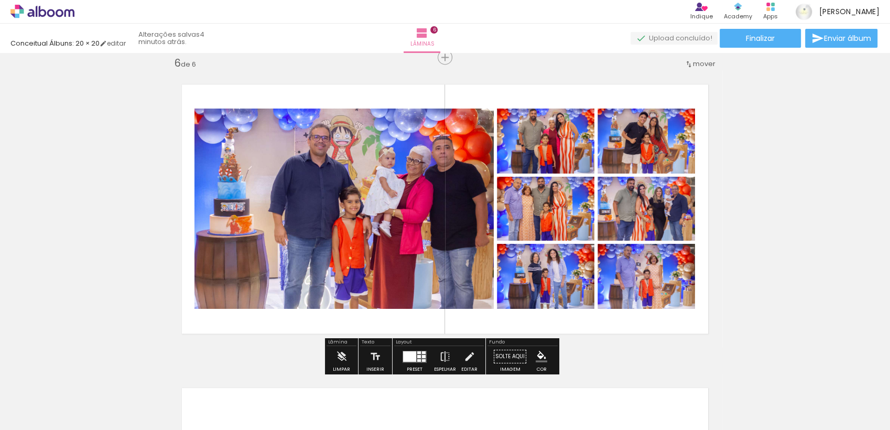
click at [421, 349] on div at bounding box center [415, 356] width 28 height 21
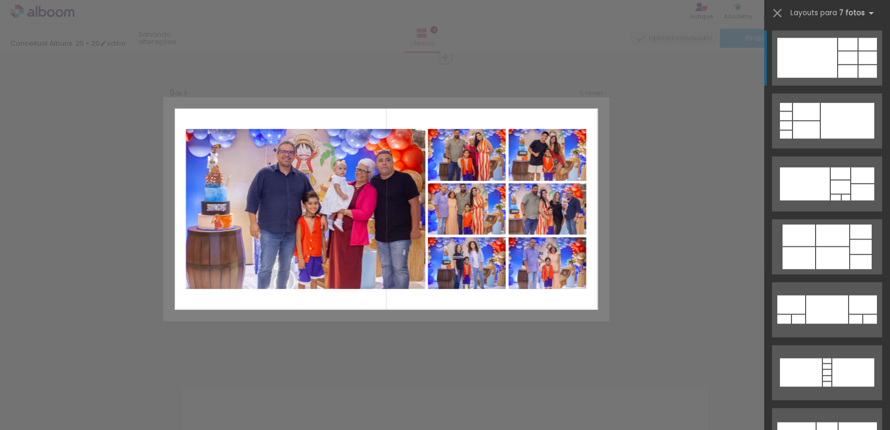
scroll to position [755, 0]
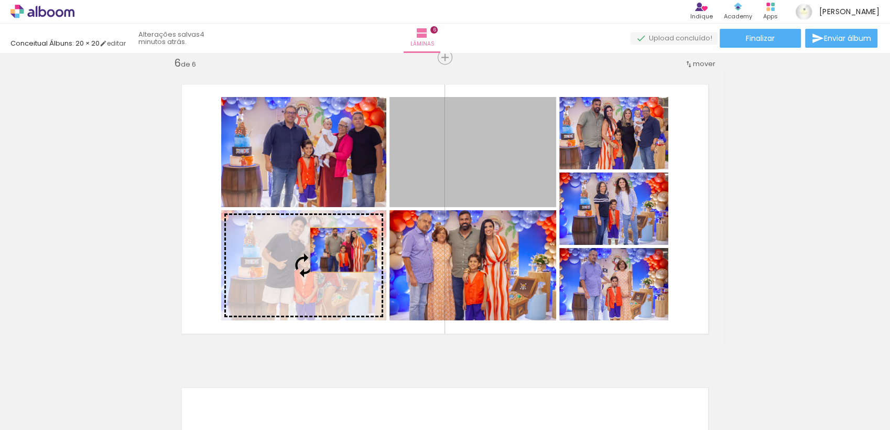
drag, startPoint x: 467, startPoint y: 136, endPoint x: 341, endPoint y: 249, distance: 169.0
click at [0, 0] on slot at bounding box center [0, 0] width 0 height 0
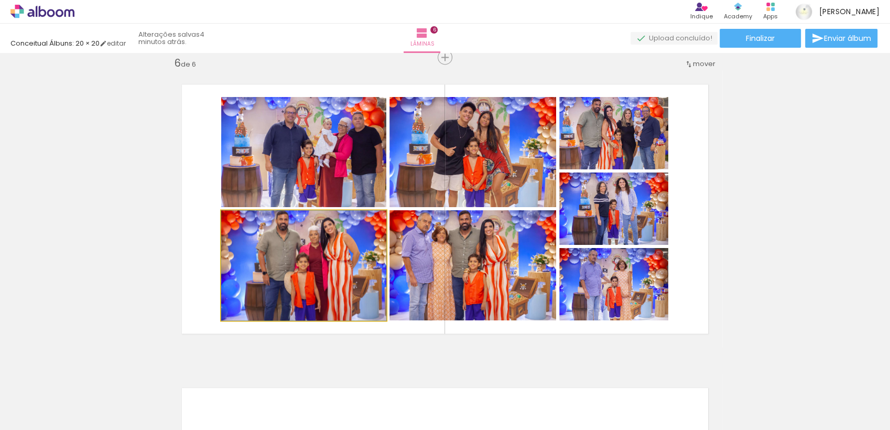
drag, startPoint x: 282, startPoint y: 258, endPoint x: 278, endPoint y: 288, distance: 30.6
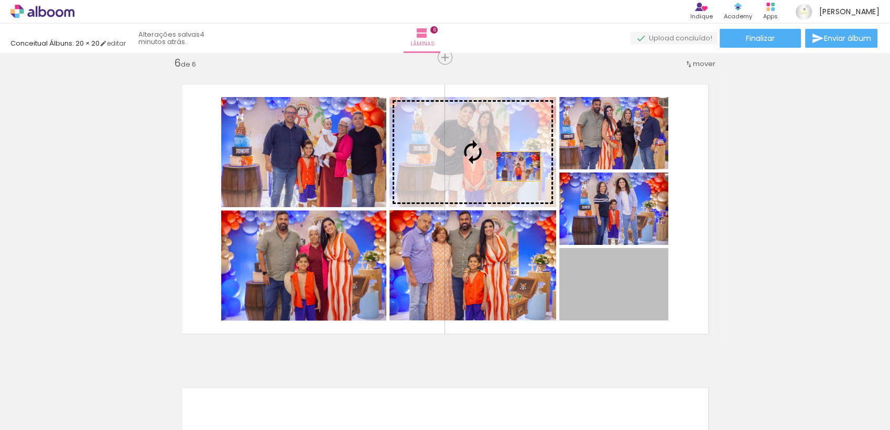
drag, startPoint x: 600, startPoint y: 299, endPoint x: 507, endPoint y: 165, distance: 163.9
click at [0, 0] on slot at bounding box center [0, 0] width 0 height 0
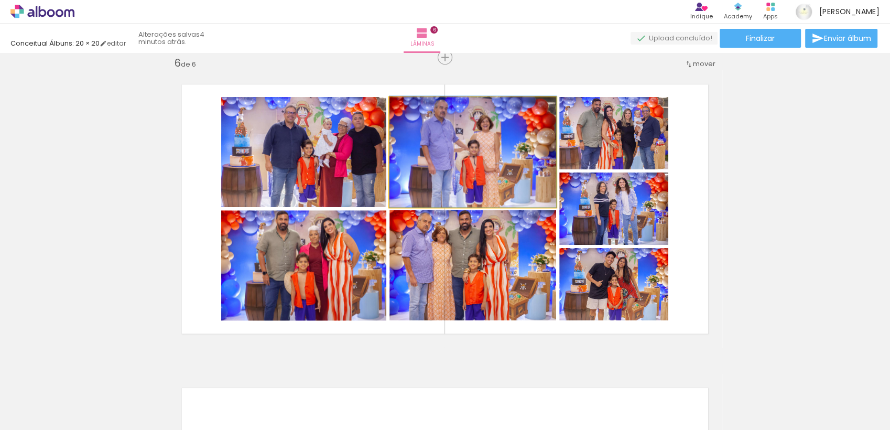
drag, startPoint x: 478, startPoint y: 170, endPoint x: 430, endPoint y: 166, distance: 47.9
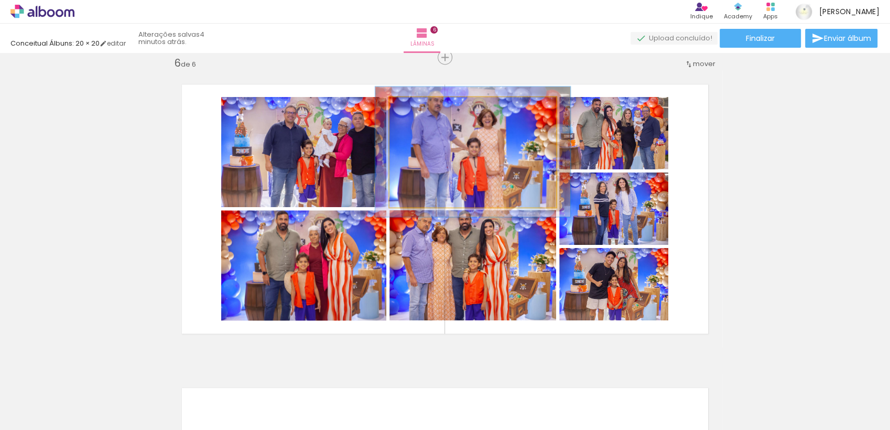
drag, startPoint x: 409, startPoint y: 111, endPoint x: 415, endPoint y: 111, distance: 6.3
click at [415, 111] on div at bounding box center [420, 108] width 17 height 17
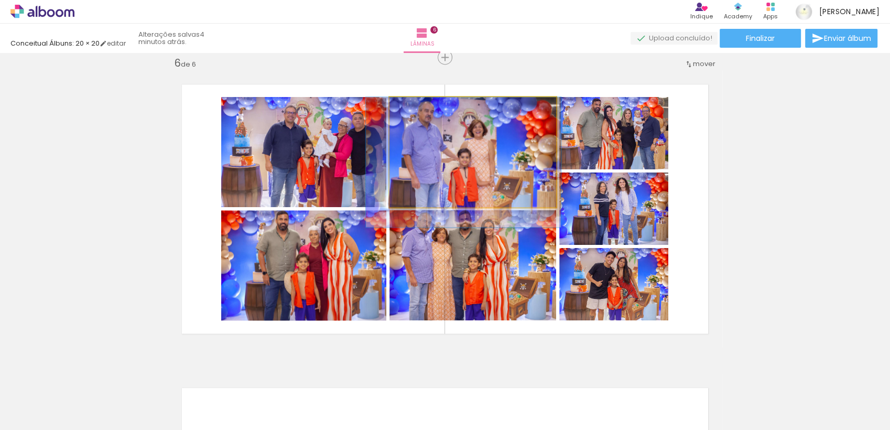
drag, startPoint x: 452, startPoint y: 160, endPoint x: 442, endPoint y: 178, distance: 20.6
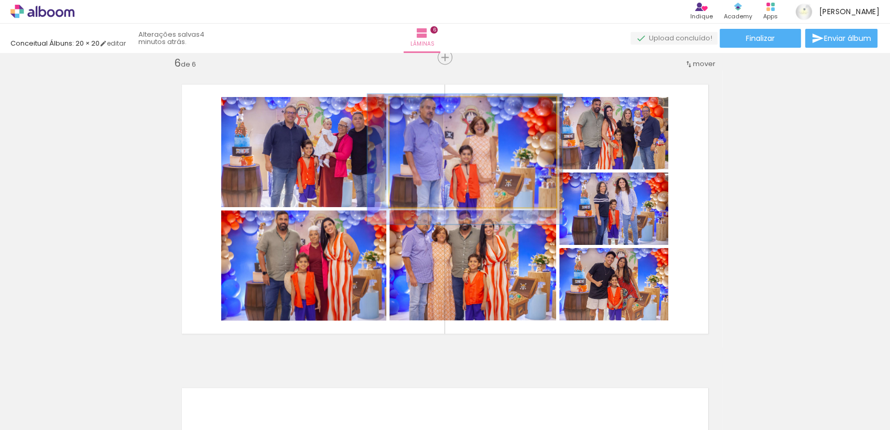
drag, startPoint x: 465, startPoint y: 184, endPoint x: 440, endPoint y: 121, distance: 67.8
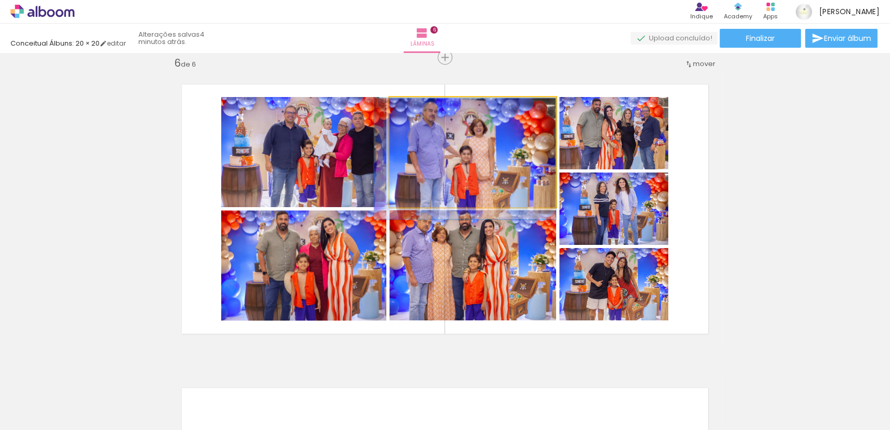
type paper-slider "109"
click at [414, 112] on div at bounding box center [418, 108] width 17 height 17
drag, startPoint x: 492, startPoint y: 170, endPoint x: 486, endPoint y: 170, distance: 6.3
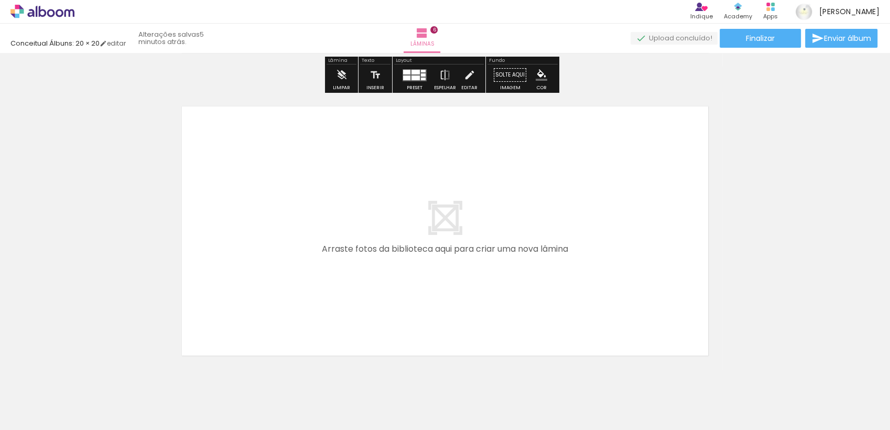
scroll to position [1814, 0]
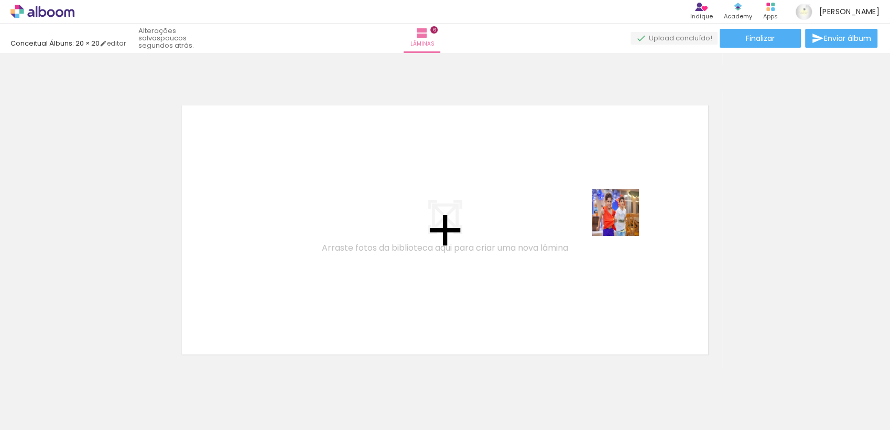
drag, startPoint x: 621, startPoint y: 394, endPoint x: 620, endPoint y: 212, distance: 182.5
click at [620, 212] on quentale-workspace at bounding box center [445, 215] width 890 height 430
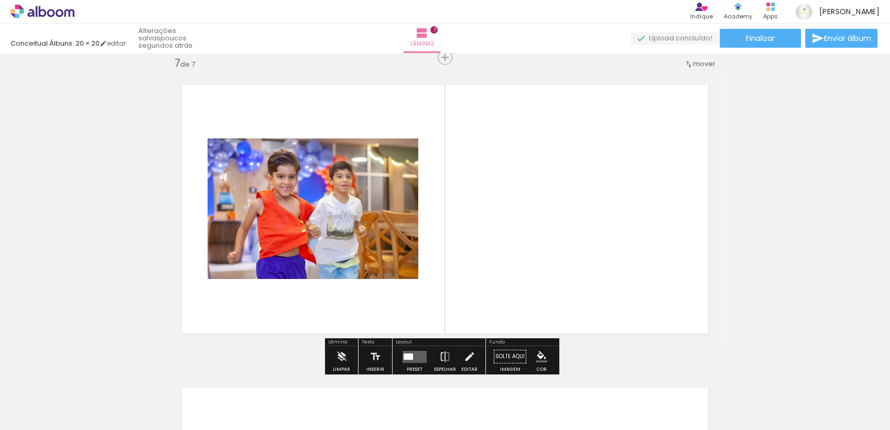
scroll to position [1835, 0]
drag, startPoint x: 616, startPoint y: 402, endPoint x: 621, endPoint y: 257, distance: 145.3
click at [628, 253] on quentale-workspace at bounding box center [445, 215] width 890 height 430
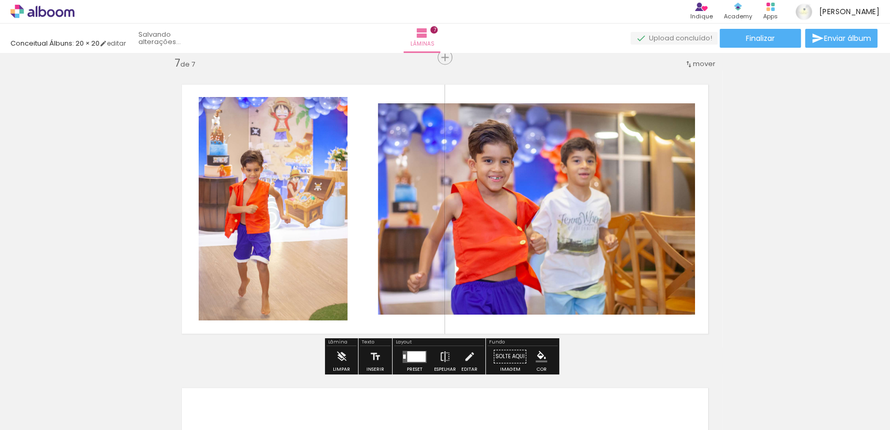
scroll to position [0, 197]
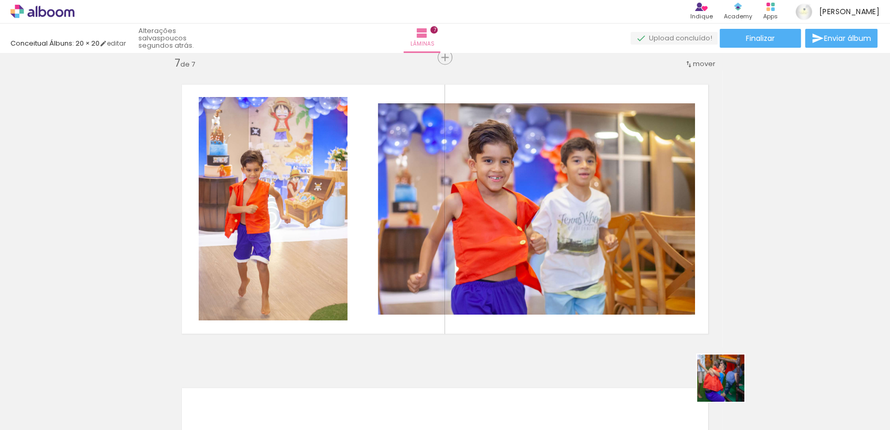
drag, startPoint x: 729, startPoint y: 386, endPoint x: 668, endPoint y: 245, distance: 153.4
click at [665, 241] on quentale-workspace at bounding box center [445, 215] width 890 height 430
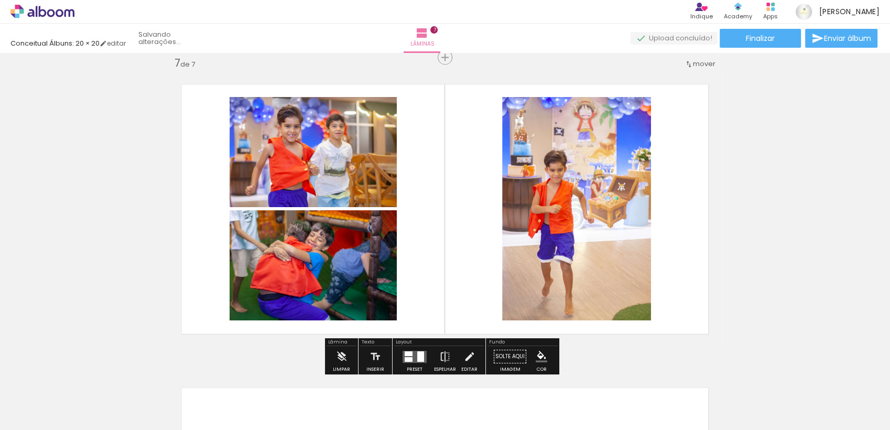
scroll to position [0, 138]
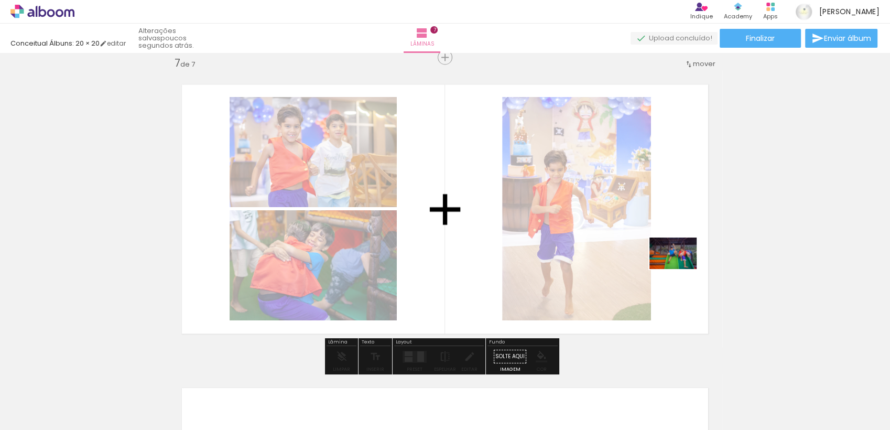
drag, startPoint x: 793, startPoint y: 400, endPoint x: 681, endPoint y: 270, distance: 171.4
click at [681, 270] on quentale-workspace at bounding box center [445, 215] width 890 height 430
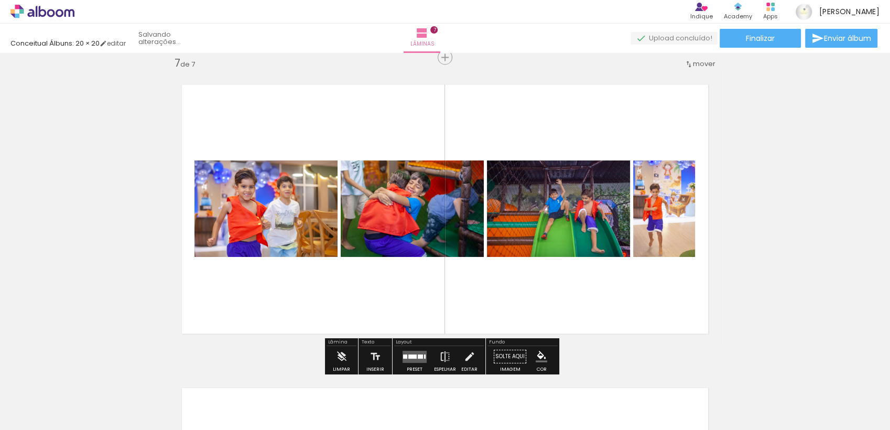
scroll to position [0, 80]
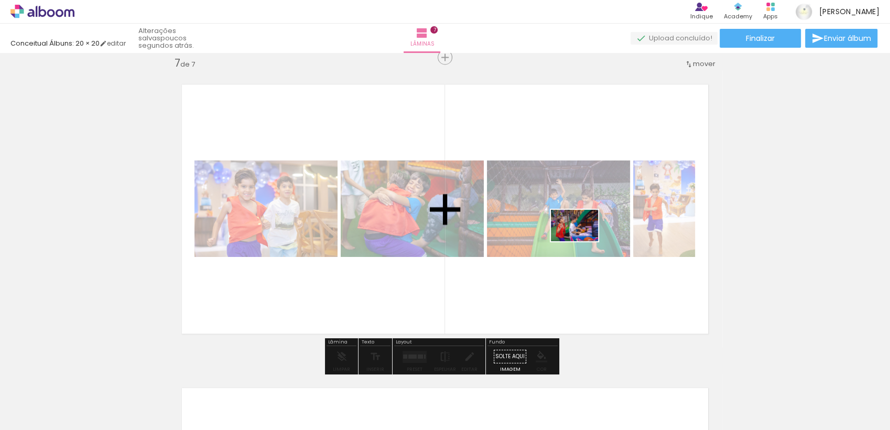
drag, startPoint x: 724, startPoint y: 308, endPoint x: 583, endPoint y: 241, distance: 156.2
click at [583, 241] on quentale-workspace at bounding box center [445, 215] width 890 height 430
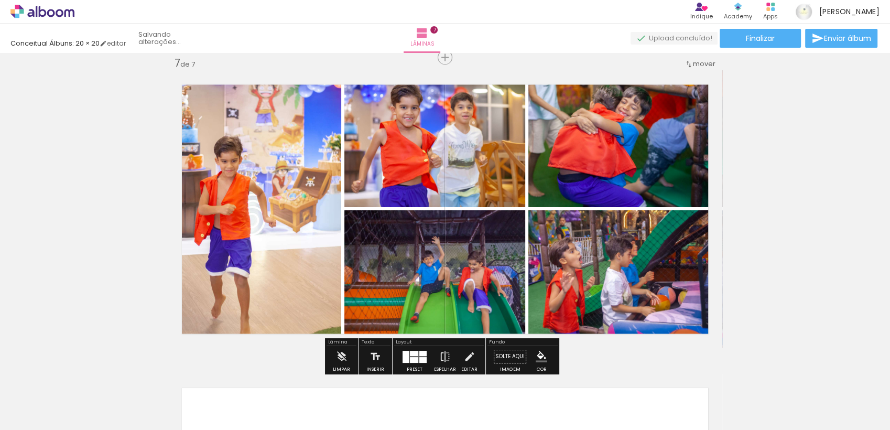
scroll to position [0, 21]
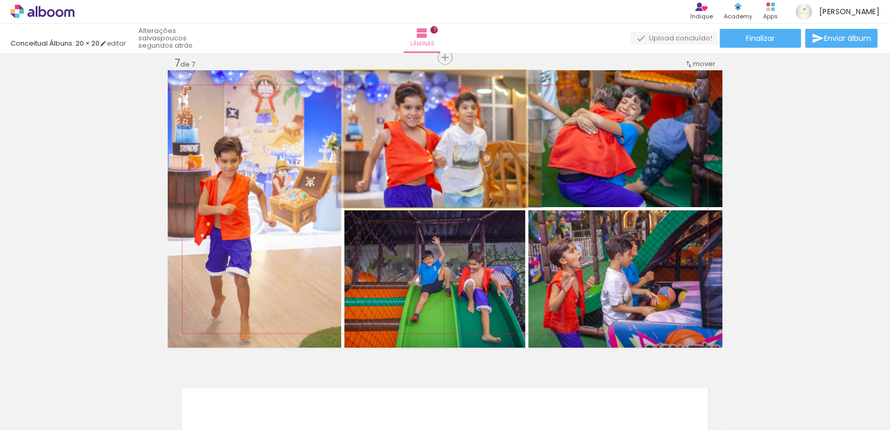
drag, startPoint x: 403, startPoint y: 145, endPoint x: 407, endPoint y: 173, distance: 28.1
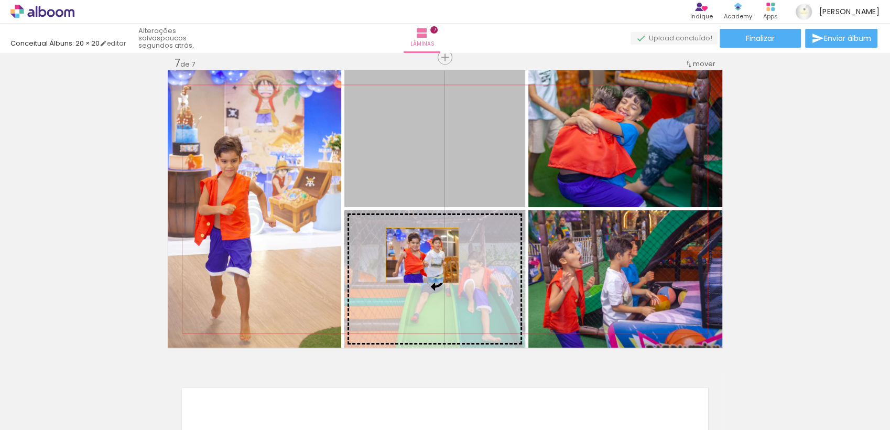
drag, startPoint x: 416, startPoint y: 166, endPoint x: 413, endPoint y: 266, distance: 99.7
click at [0, 0] on slot at bounding box center [0, 0] width 0 height 0
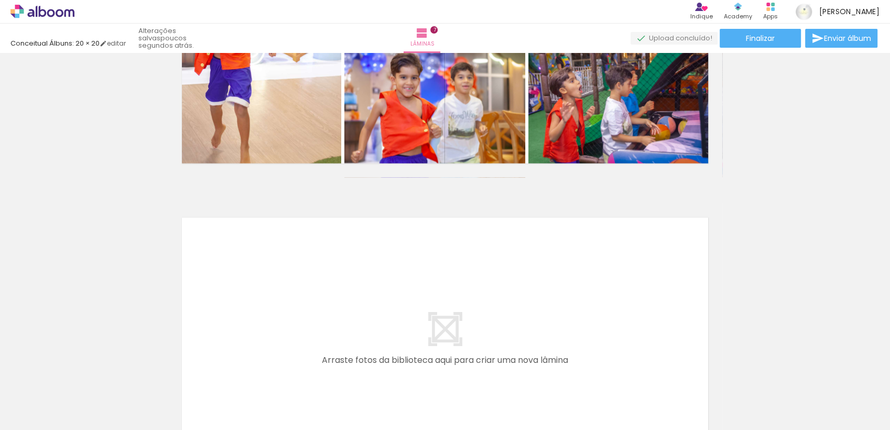
scroll to position [0, 0]
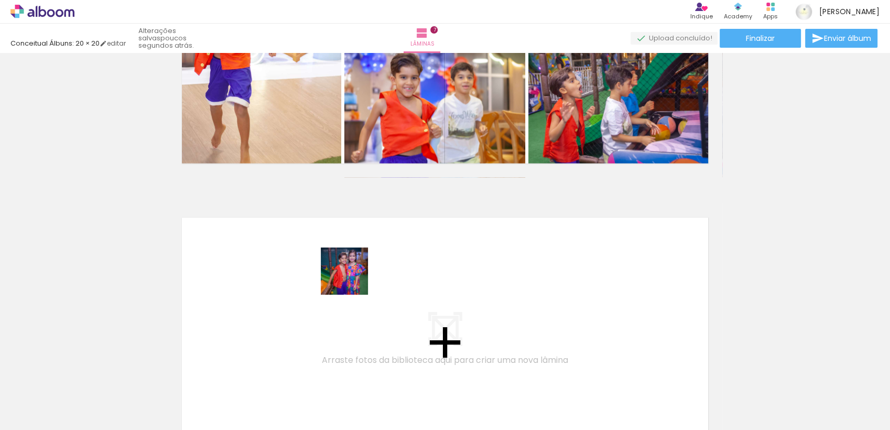
drag, startPoint x: 134, startPoint y: 390, endPoint x: 351, endPoint y: 280, distance: 243.4
click at [351, 280] on quentale-workspace at bounding box center [445, 215] width 890 height 430
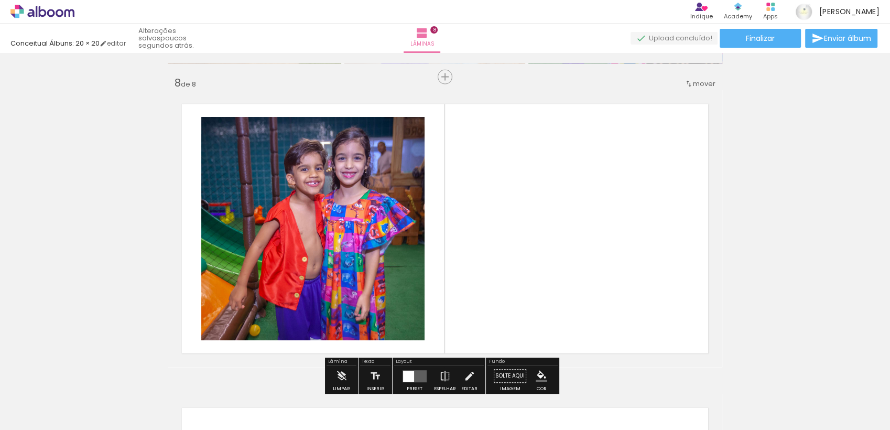
scroll to position [2139, 0]
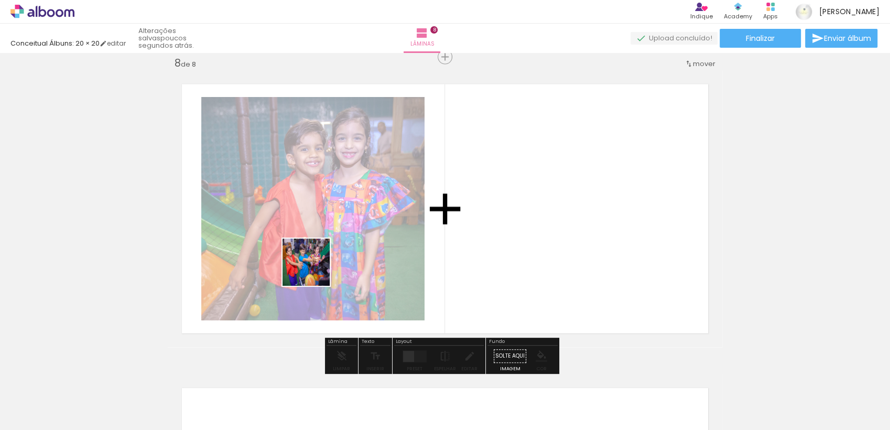
drag, startPoint x: 277, startPoint y: 403, endPoint x: 291, endPoint y: 322, distance: 81.9
click at [314, 268] on quentale-workspace at bounding box center [445, 215] width 890 height 430
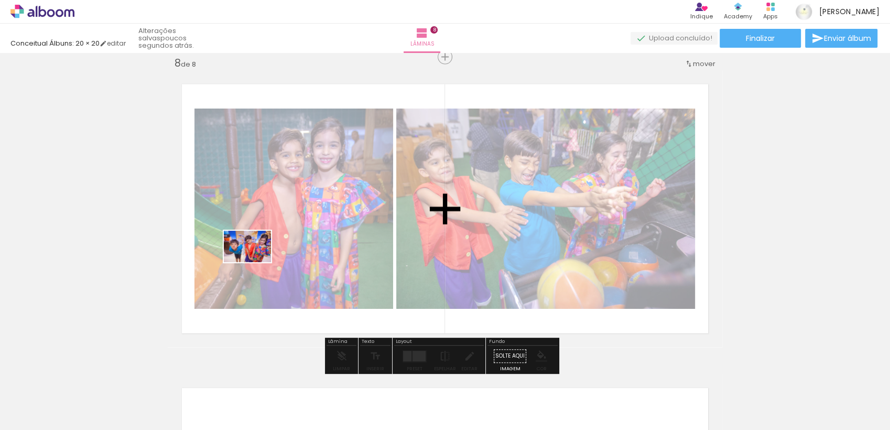
drag, startPoint x: 217, startPoint y: 404, endPoint x: 255, endPoint y: 262, distance: 146.7
click at [255, 262] on quentale-workspace at bounding box center [445, 215] width 890 height 430
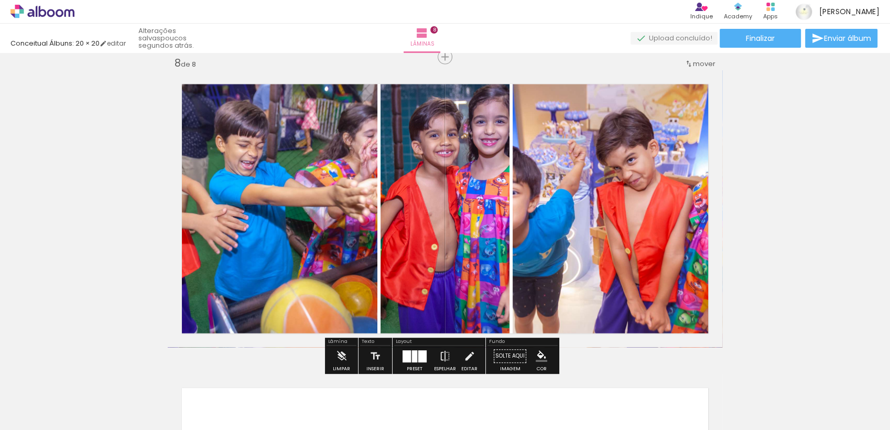
drag, startPoint x: 158, startPoint y: 402, endPoint x: 175, endPoint y: 312, distance: 91.7
click at [243, 266] on quentale-workspace at bounding box center [445, 215] width 890 height 430
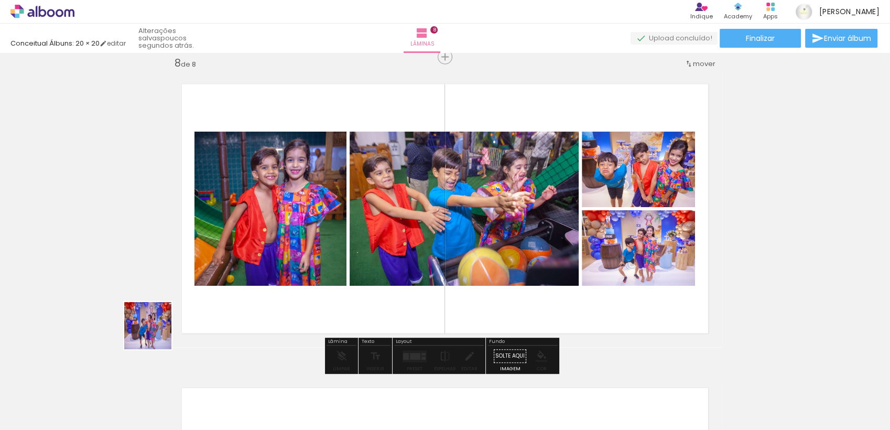
drag, startPoint x: 99, startPoint y: 389, endPoint x: 135, endPoint y: 363, distance: 44.0
click at [182, 296] on quentale-workspace at bounding box center [445, 215] width 890 height 430
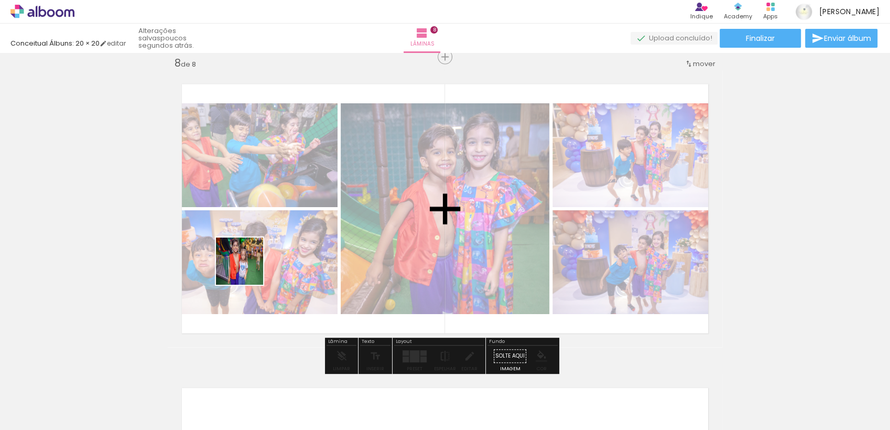
drag, startPoint x: 117, startPoint y: 396, endPoint x: 199, endPoint y: 328, distance: 106.4
click at [255, 252] on quentale-workspace at bounding box center [445, 215] width 890 height 430
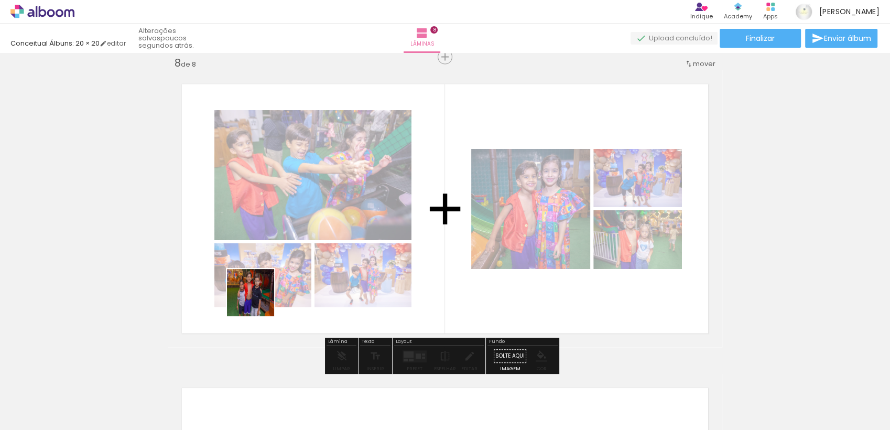
drag, startPoint x: 118, startPoint y: 393, endPoint x: 324, endPoint y: 244, distance: 254.3
click at [324, 244] on quentale-workspace at bounding box center [445, 215] width 890 height 430
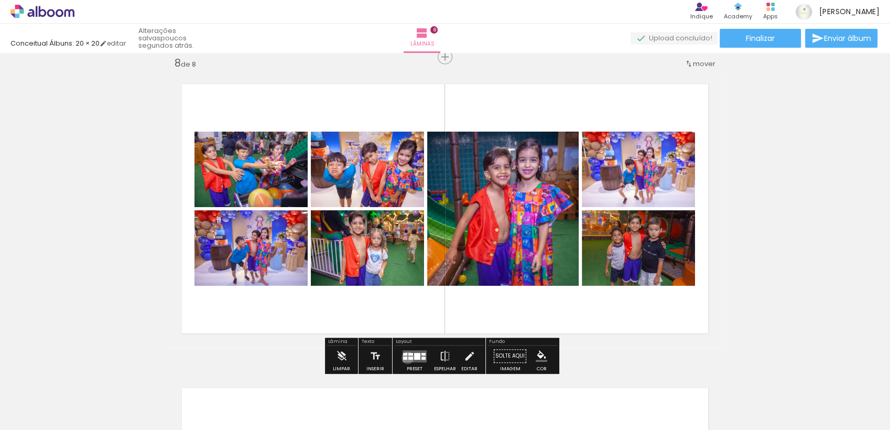
click at [409, 358] on div at bounding box center [411, 358] width 5 height 3
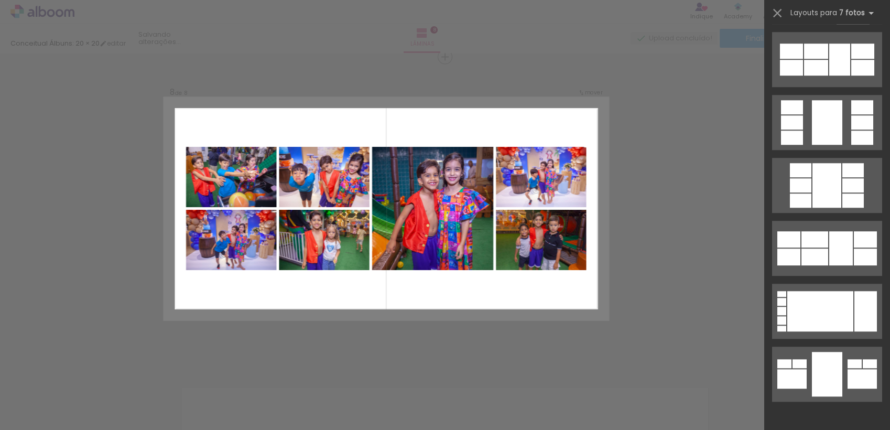
scroll to position [0, 0]
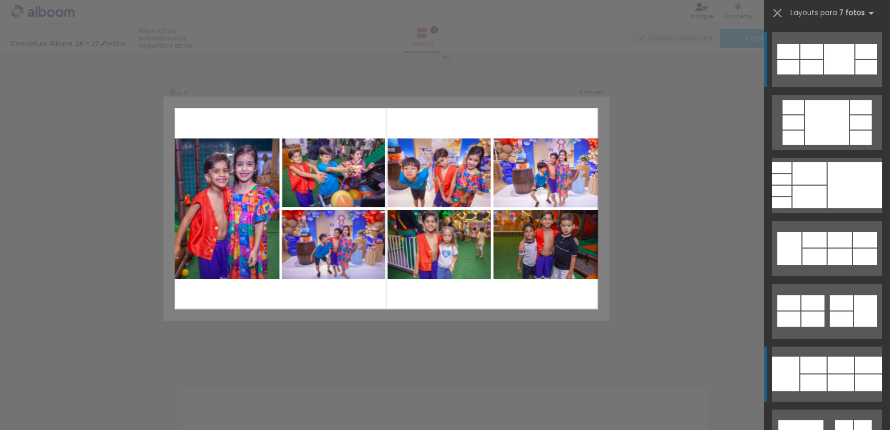
click at [851, 114] on div at bounding box center [862, 107] width 22 height 14
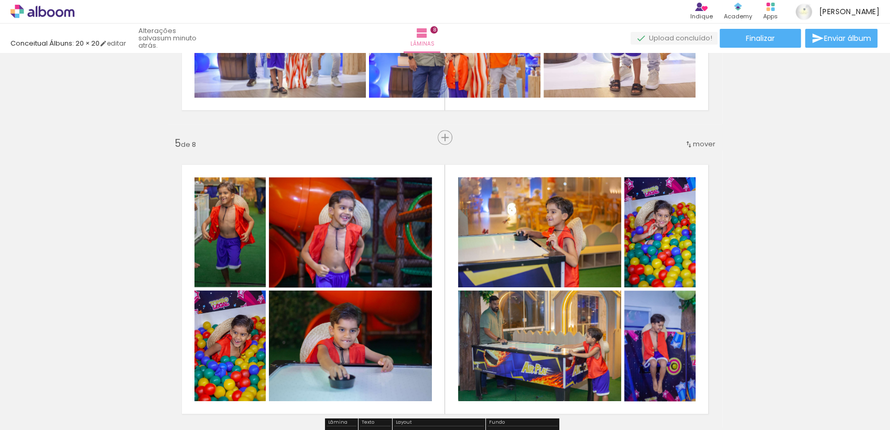
scroll to position [1148, 0]
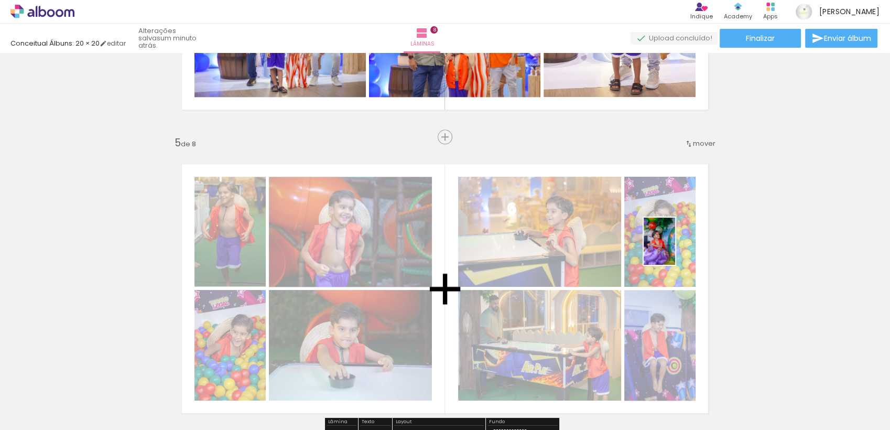
drag, startPoint x: 466, startPoint y: 402, endPoint x: 675, endPoint y: 249, distance: 259.3
click at [675, 249] on quentale-workspace at bounding box center [445, 215] width 890 height 430
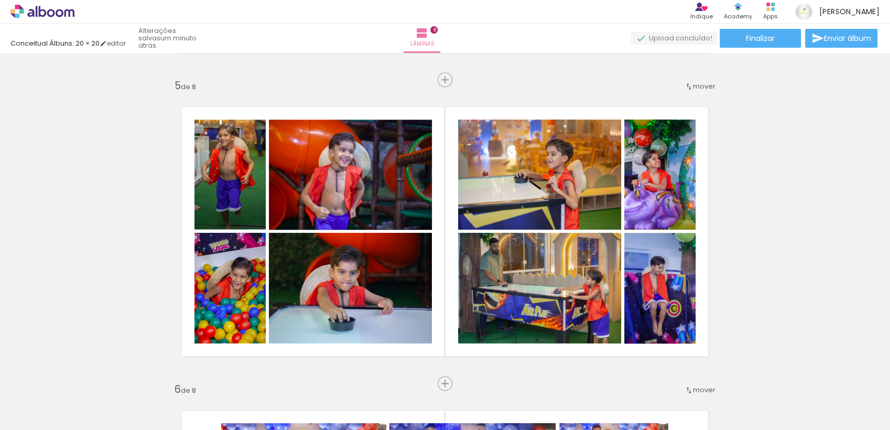
scroll to position [1206, 0]
click at [146, 372] on iron-icon at bounding box center [140, 373] width 11 height 11
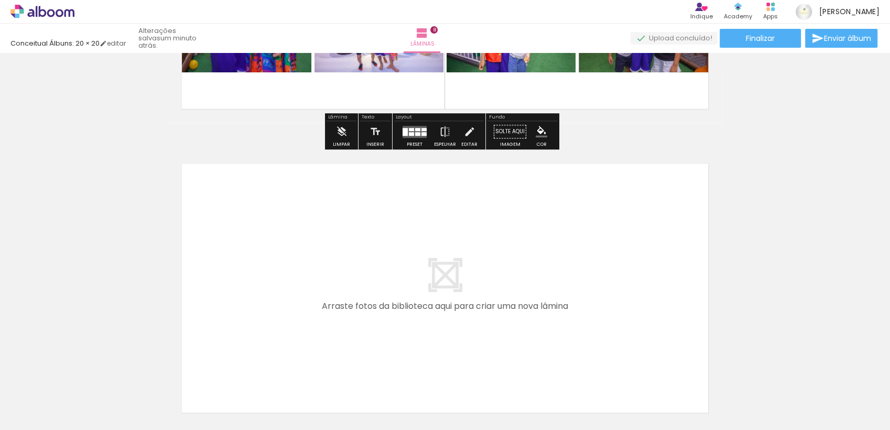
scroll to position [2365, 0]
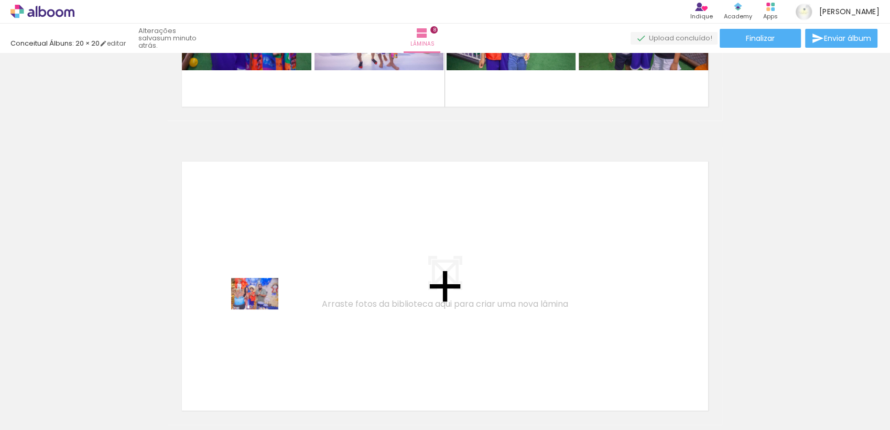
drag, startPoint x: 227, startPoint y: 399, endPoint x: 263, endPoint y: 309, distance: 96.7
click at [263, 309] on quentale-workspace at bounding box center [445, 215] width 890 height 430
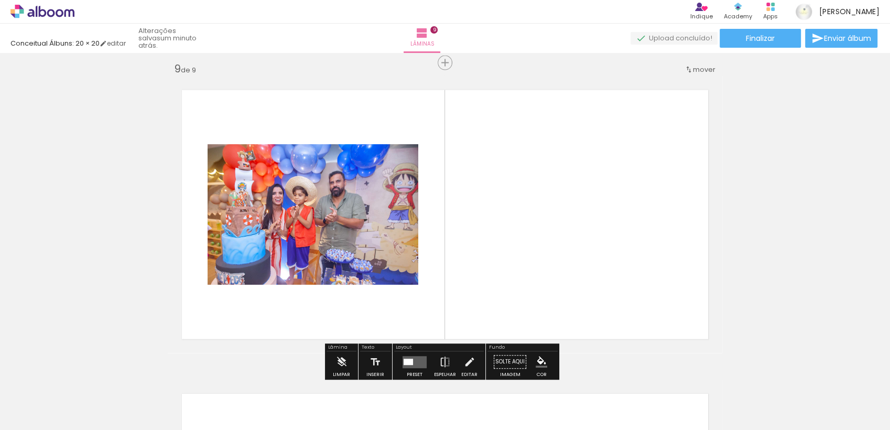
scroll to position [2442, 0]
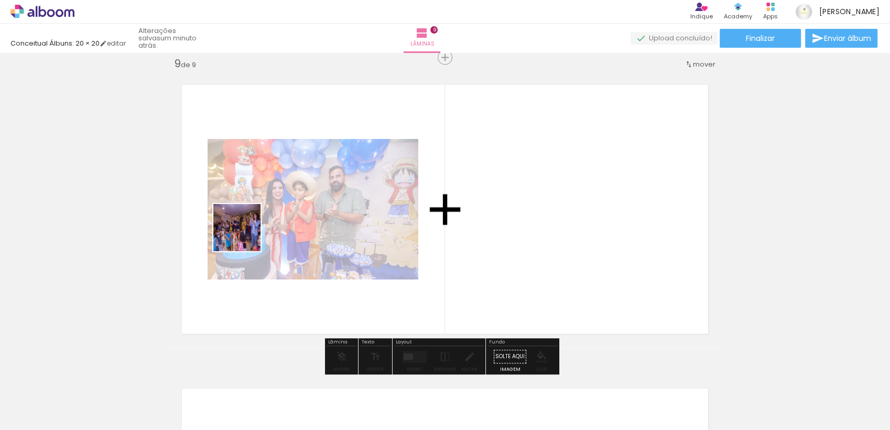
drag, startPoint x: 188, startPoint y: 359, endPoint x: 247, endPoint y: 225, distance: 146.7
click at [247, 225] on quentale-workspace at bounding box center [445, 215] width 890 height 430
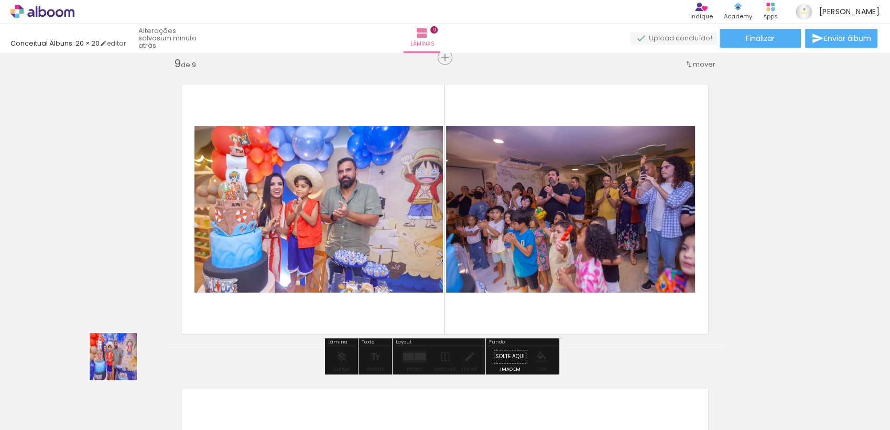
drag, startPoint x: 105, startPoint y: 397, endPoint x: 204, endPoint y: 242, distance: 183.7
click at [205, 242] on quentale-workspace at bounding box center [445, 215] width 890 height 430
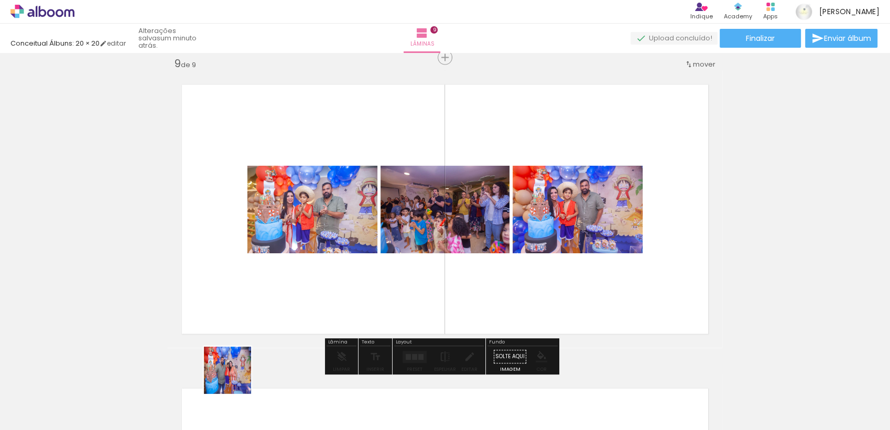
drag, startPoint x: 225, startPoint y: 400, endPoint x: 270, endPoint y: 281, distance: 127.3
click at [268, 287] on quentale-workspace at bounding box center [445, 215] width 890 height 430
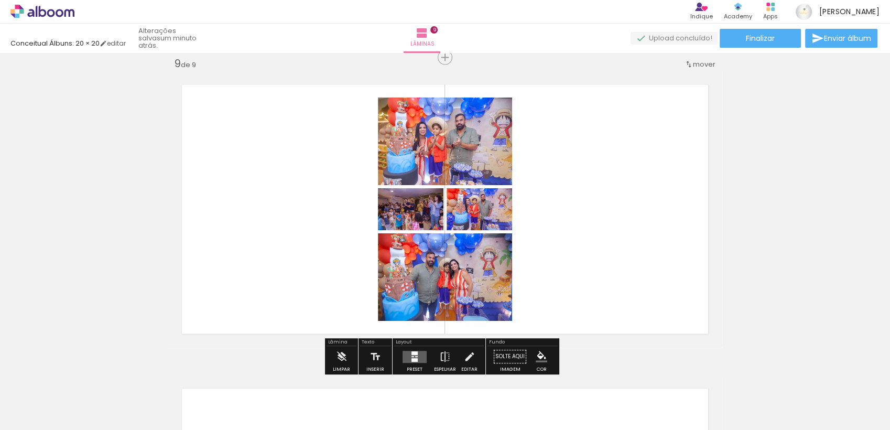
click at [412, 351] on div at bounding box center [415, 353] width 6 height 4
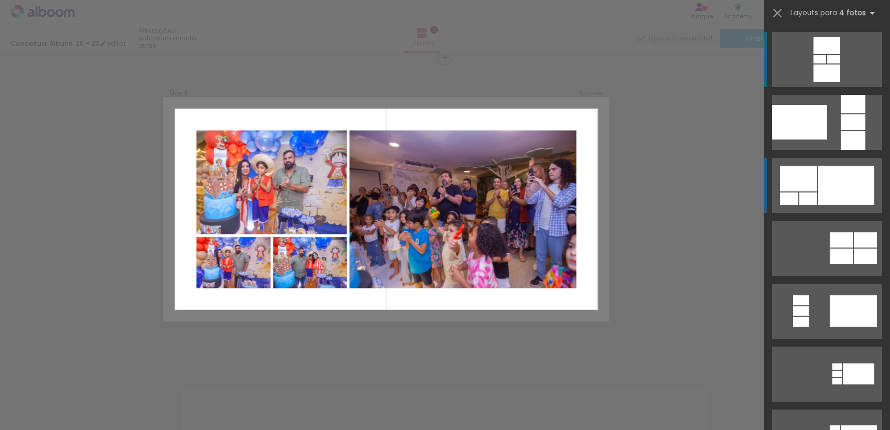
click at [849, 188] on div at bounding box center [847, 185] width 56 height 39
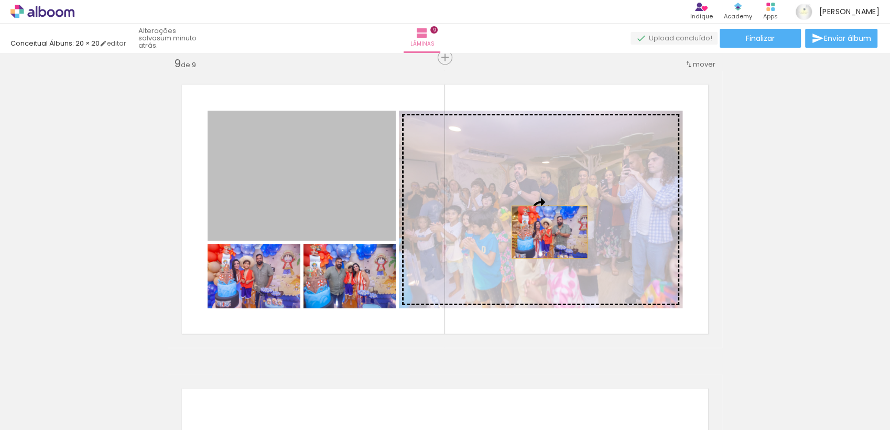
drag, startPoint x: 296, startPoint y: 191, endPoint x: 545, endPoint y: 230, distance: 252.7
click at [0, 0] on slot at bounding box center [0, 0] width 0 height 0
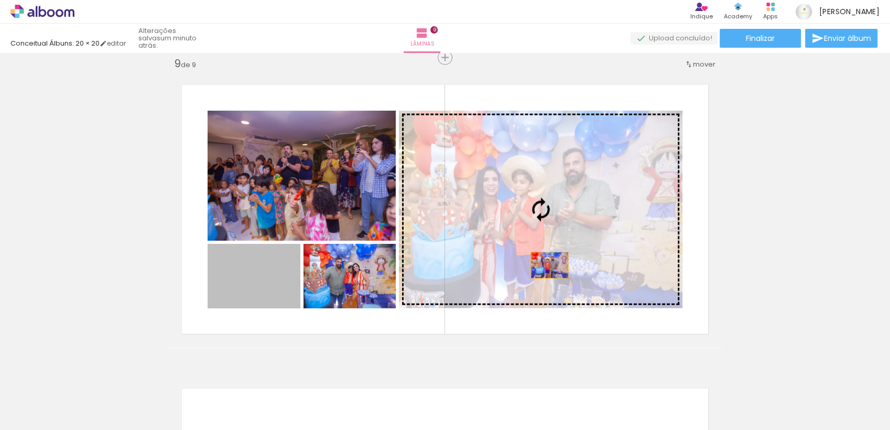
drag, startPoint x: 248, startPoint y: 287, endPoint x: 543, endPoint y: 262, distance: 296.8
click at [0, 0] on slot at bounding box center [0, 0] width 0 height 0
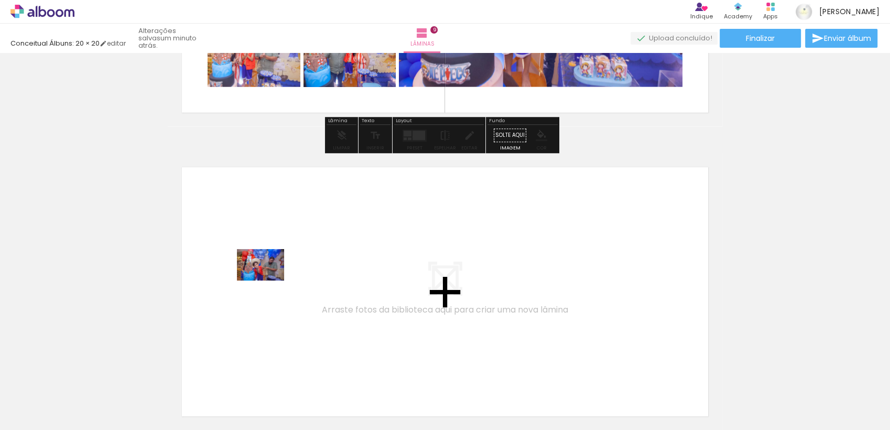
drag, startPoint x: 179, startPoint y: 408, endPoint x: 104, endPoint y: 380, distance: 79.7
click at [271, 279] on quentale-workspace at bounding box center [445, 215] width 890 height 430
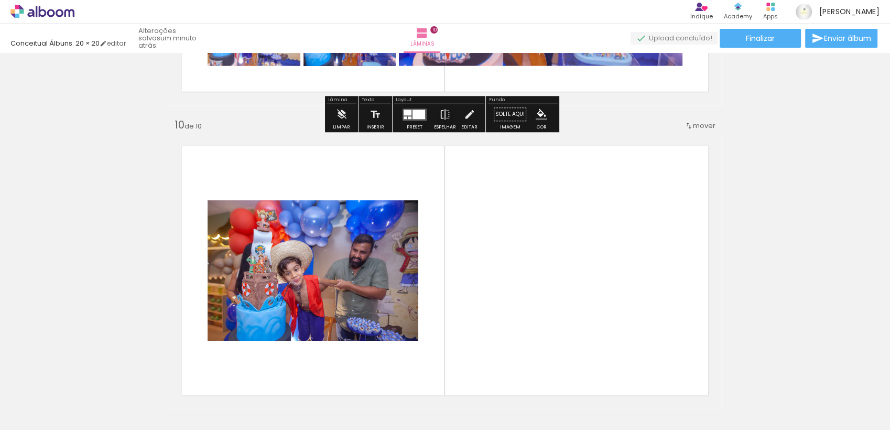
scroll to position [2746, 0]
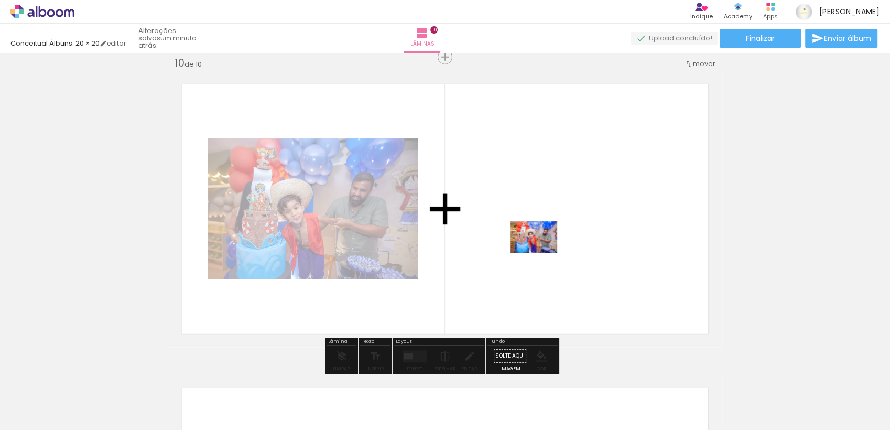
drag, startPoint x: 122, startPoint y: 399, endPoint x: 542, endPoint y: 250, distance: 445.7
click at [542, 250] on quentale-workspace at bounding box center [445, 215] width 890 height 430
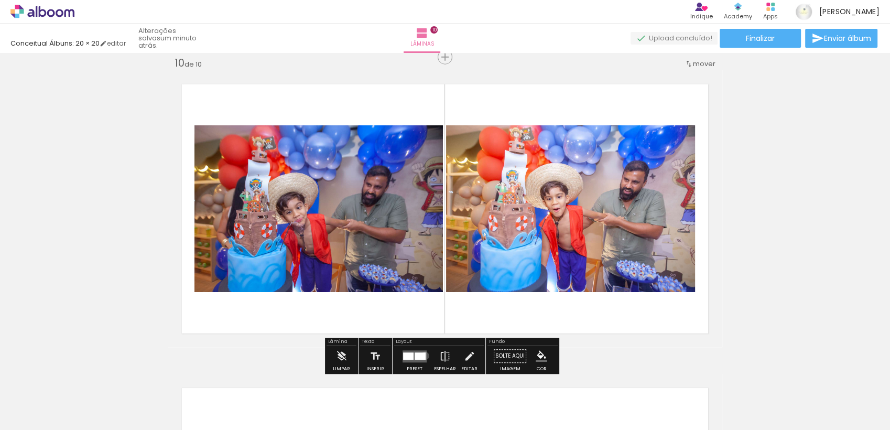
click at [423, 356] on div at bounding box center [420, 355] width 11 height 7
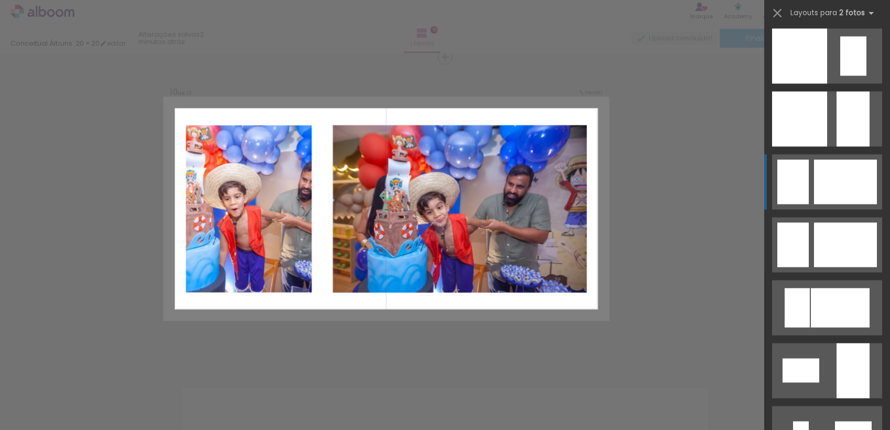
scroll to position [1514, 0]
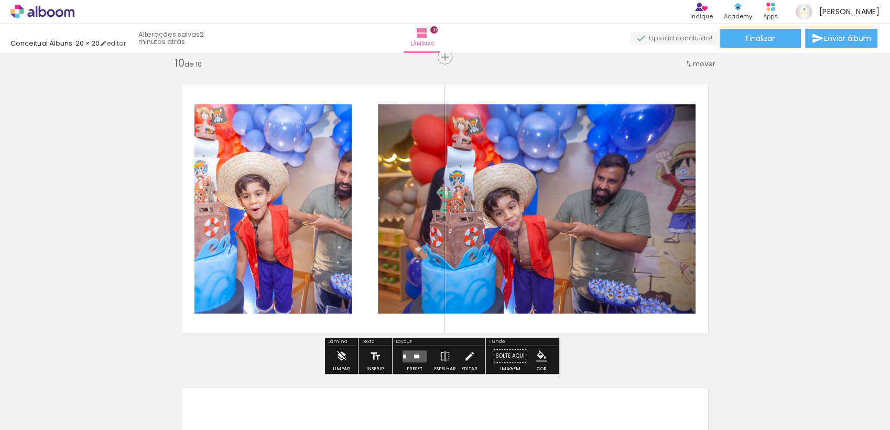
click at [849, 37] on span "Enviar álbum" at bounding box center [847, 38] width 47 height 7
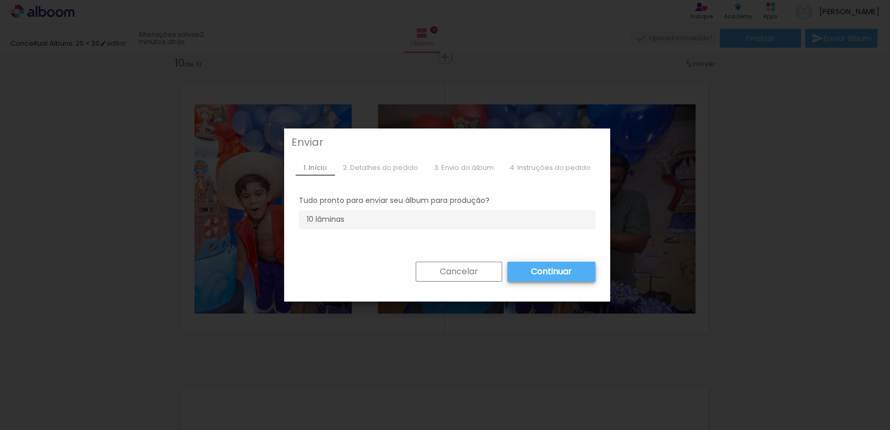
click at [0, 0] on slot "Continuar" at bounding box center [0, 0] width 0 height 0
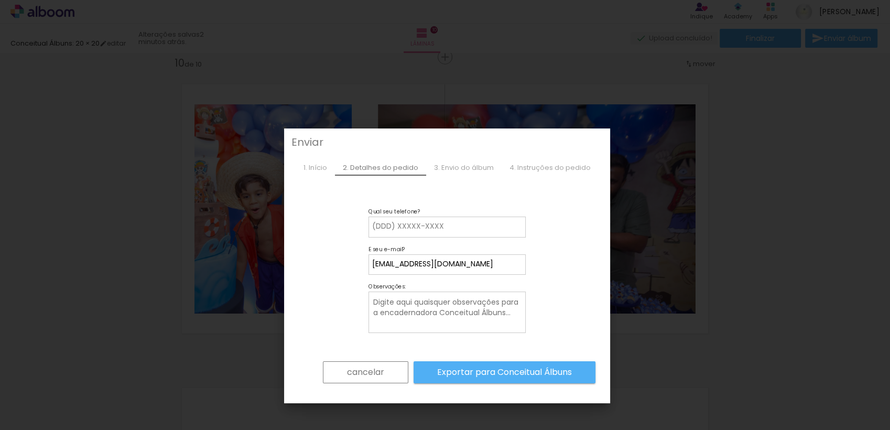
click at [471, 379] on paper-button "Exportar para Conceitual Álbuns" at bounding box center [505, 372] width 182 height 22
click at [426, 222] on input at bounding box center [447, 226] width 150 height 10
type input "71999202406"
type paper-input "71999202406"
click at [478, 383] on div "cancelar Exportar para Conceitual Álbuns" at bounding box center [447, 374] width 297 height 49
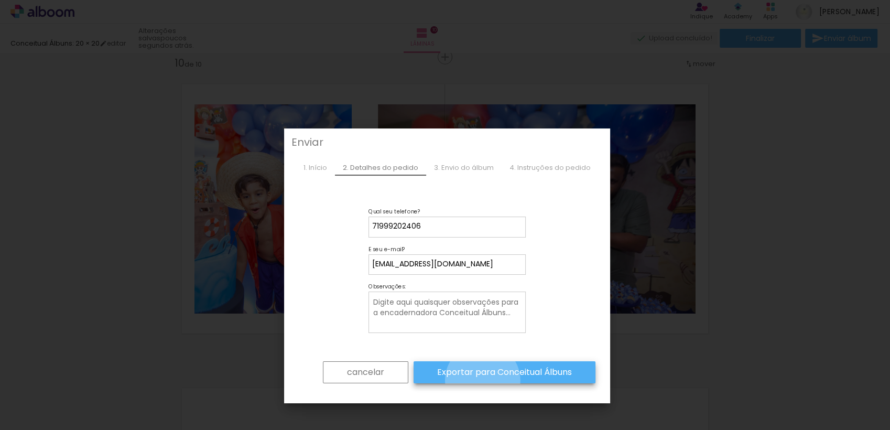
click at [478, 380] on paper-button "Exportar para Conceitual Álbuns" at bounding box center [505, 372] width 182 height 22
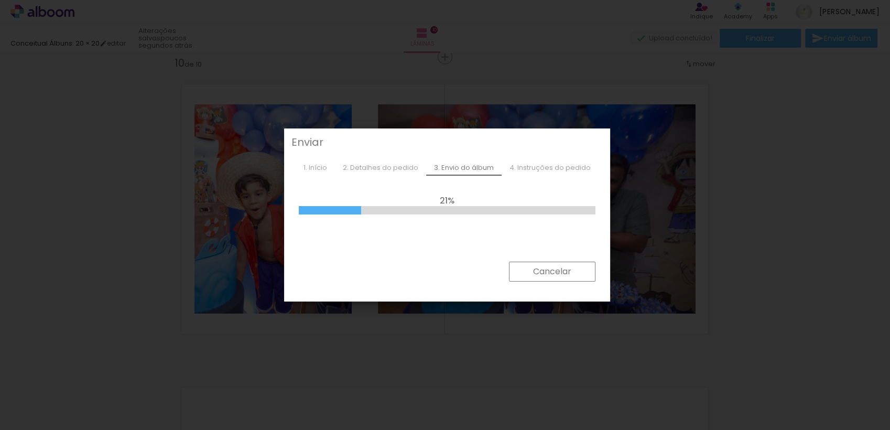
scroll to position [1514, 0]
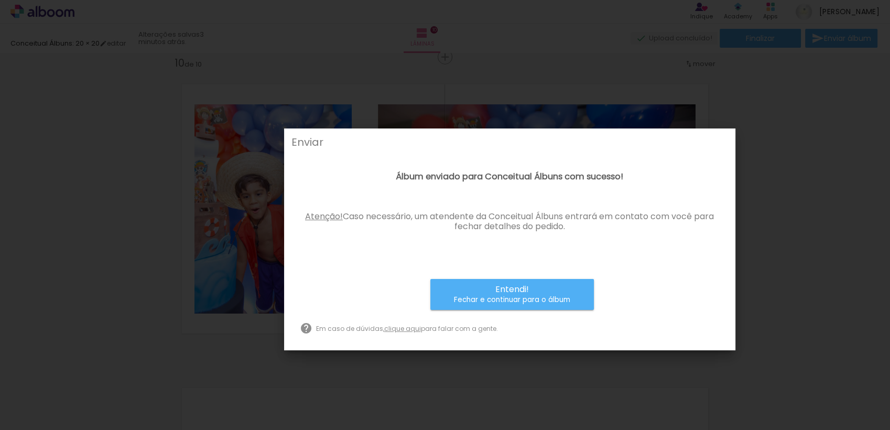
click at [520, 299] on small "Fechar e continuar para o álbum" at bounding box center [512, 300] width 116 height 10
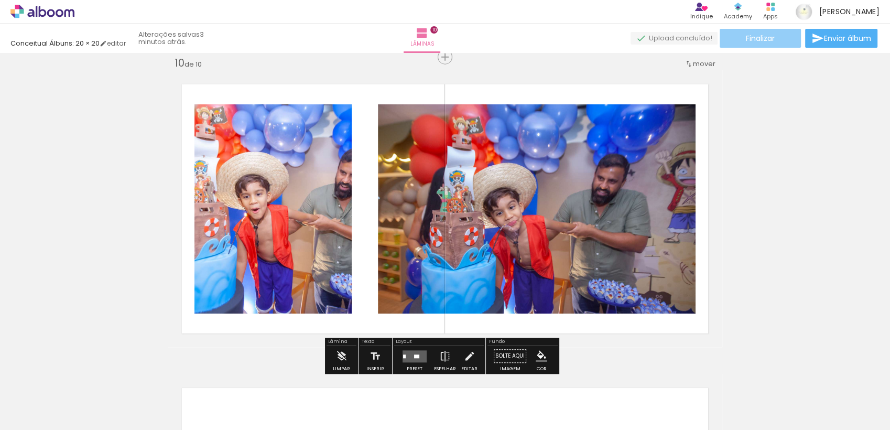
click at [754, 36] on span "Finalizar" at bounding box center [760, 38] width 29 height 7
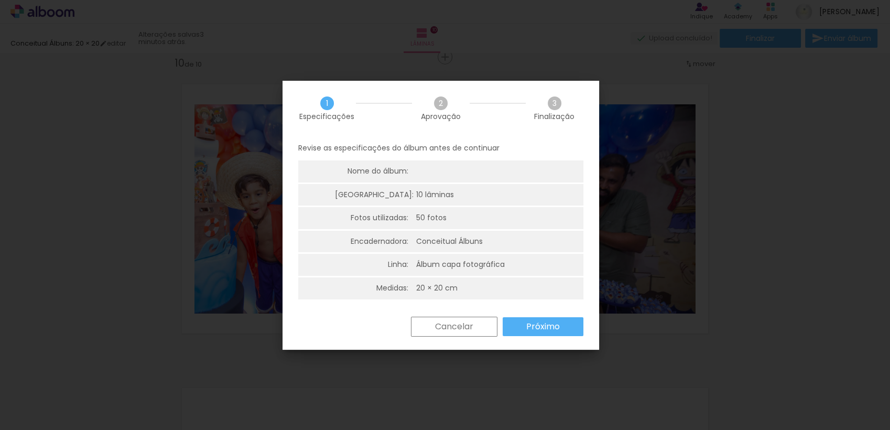
click at [572, 327] on paper-button "Próximo" at bounding box center [543, 326] width 81 height 19
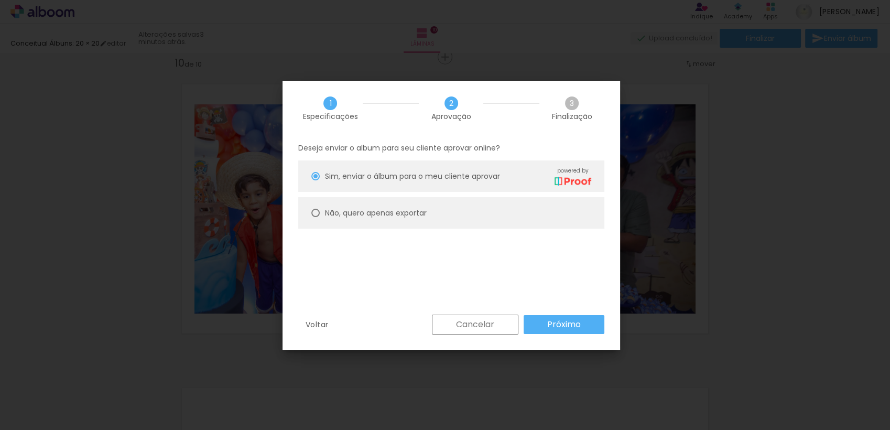
click at [446, 224] on paper-radio-button "Não, quero apenas exportar" at bounding box center [451, 212] width 306 height 31
type paper-radio-button "on"
click at [439, 209] on paper-radio-button "Não, quero apenas exportar" at bounding box center [451, 212] width 306 height 31
click at [0, 0] on slot "Próximo" at bounding box center [0, 0] width 0 height 0
type input "Alta, 300 DPI"
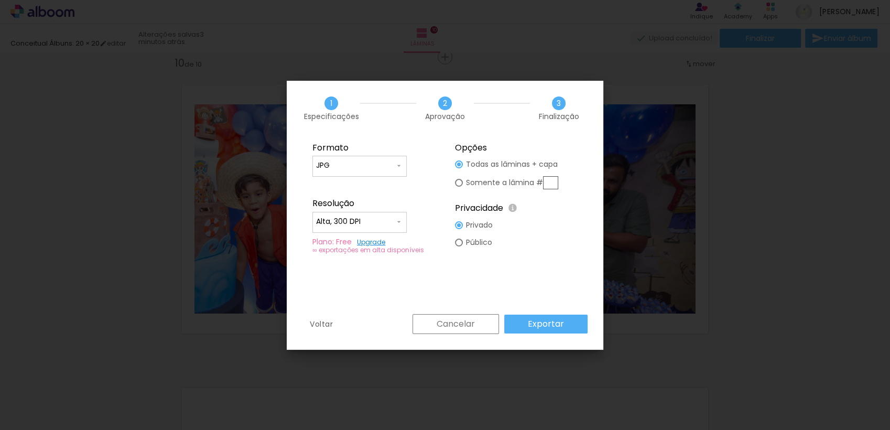
click at [566, 323] on paper-button "Exportar" at bounding box center [545, 324] width 83 height 19
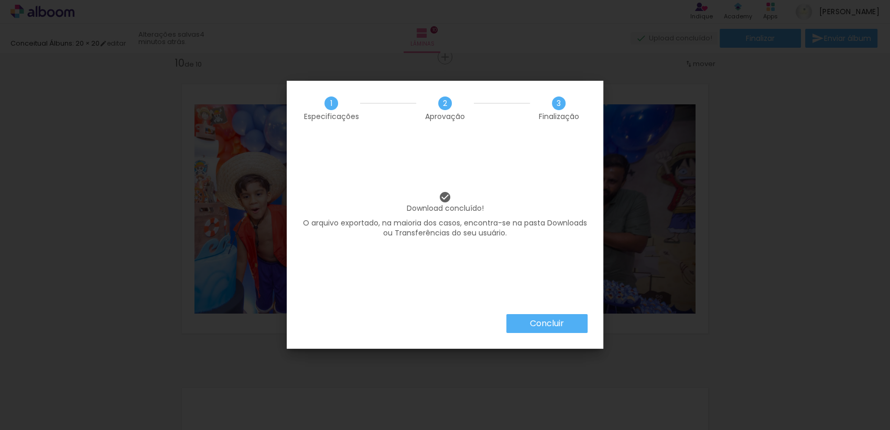
scroll to position [1514, 0]
click at [529, 319] on paper-button "Concluir" at bounding box center [547, 323] width 81 height 19
